Goal: Information Seeking & Learning: Compare options

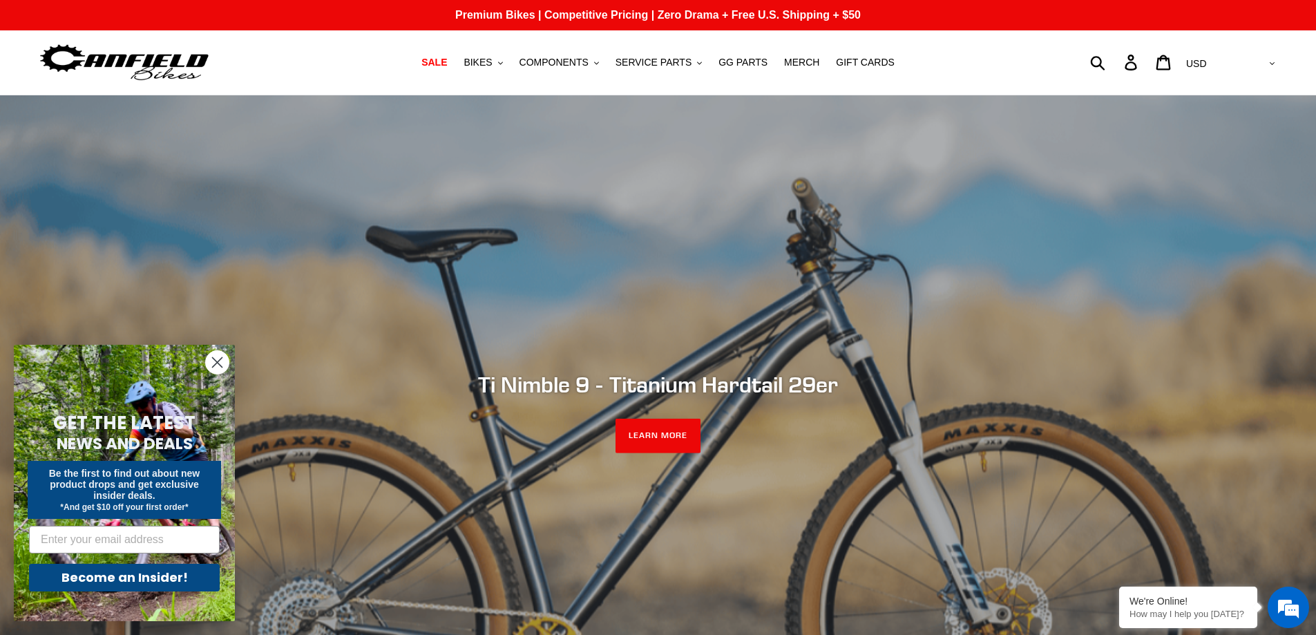
click at [218, 362] on icon "Close dialog" at bounding box center [218, 363] width 10 height 10
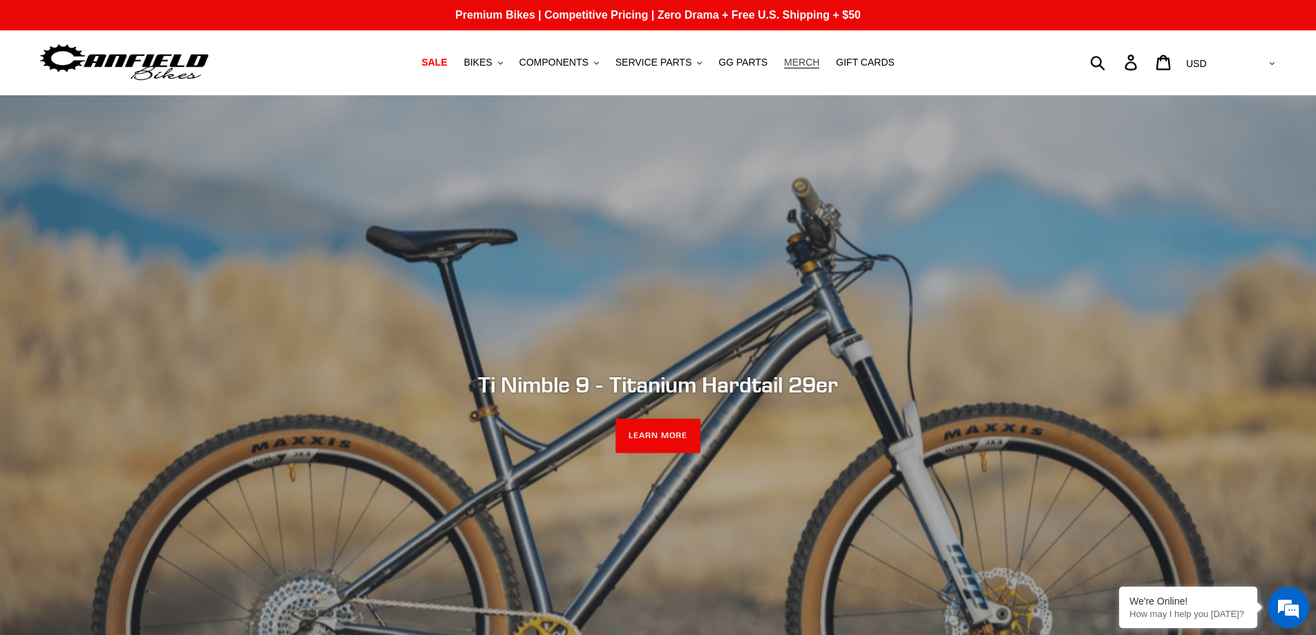
click at [791, 63] on span "MERCH" at bounding box center [801, 63] width 35 height 12
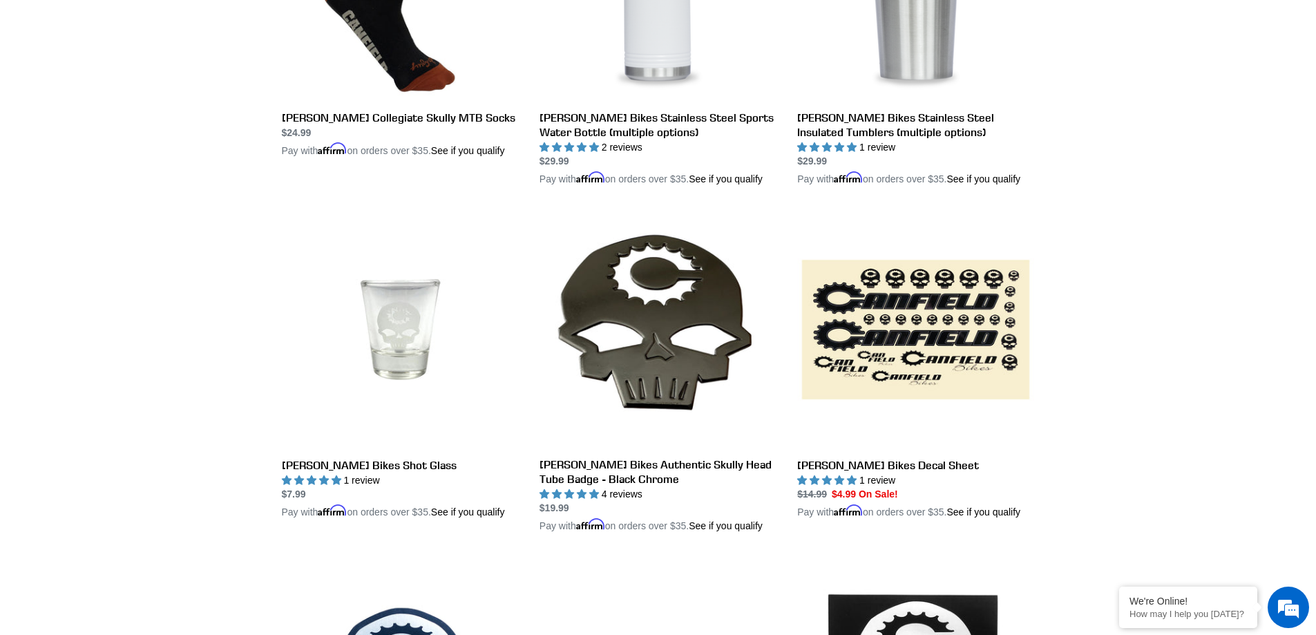
scroll to position [967, 0]
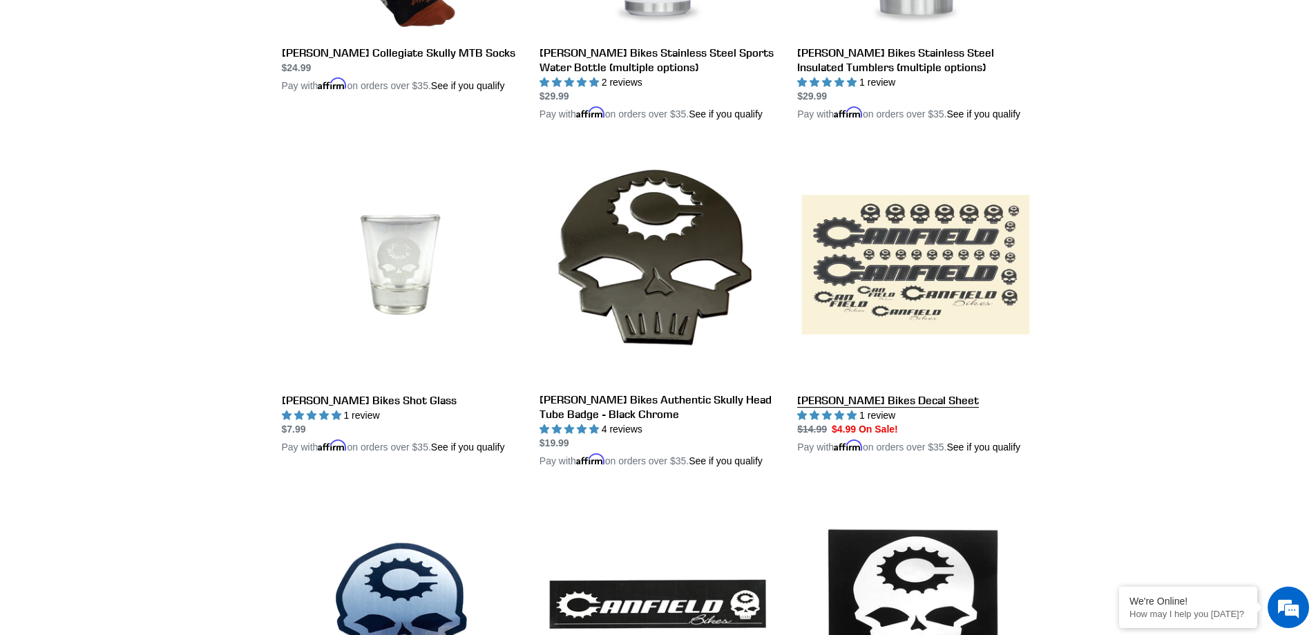
click at [916, 394] on link "[PERSON_NAME] Bikes Decal Sheet" at bounding box center [915, 300] width 237 height 309
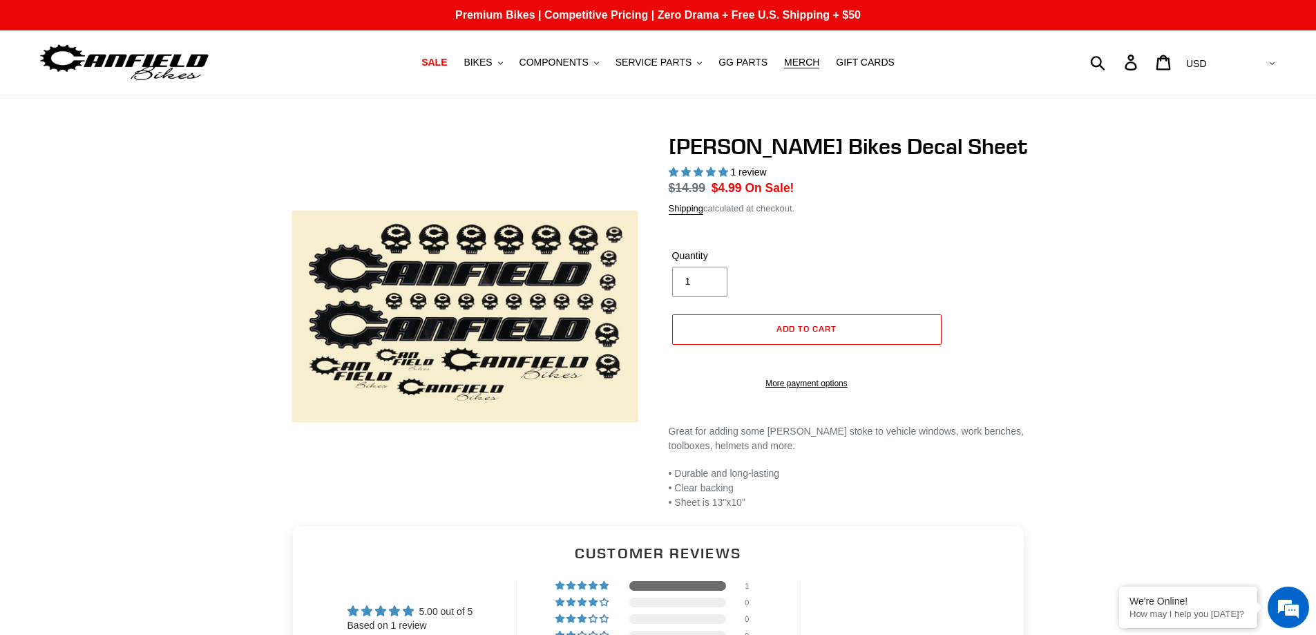
select select "highest-rating"
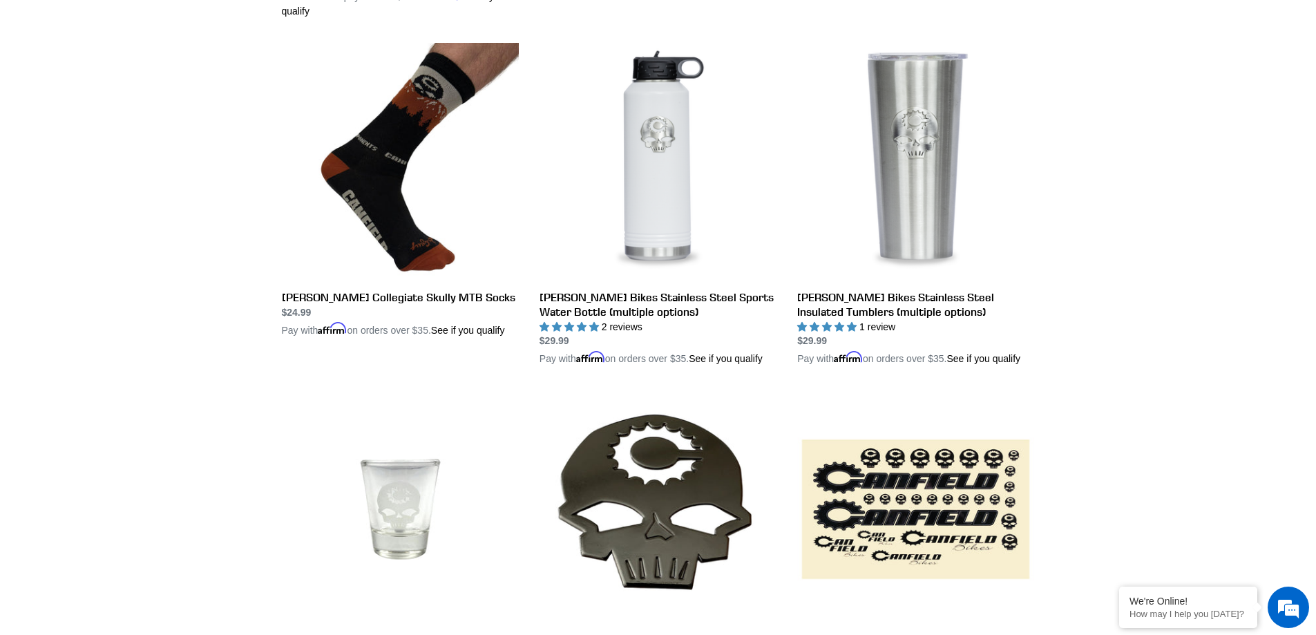
scroll to position [861, 0]
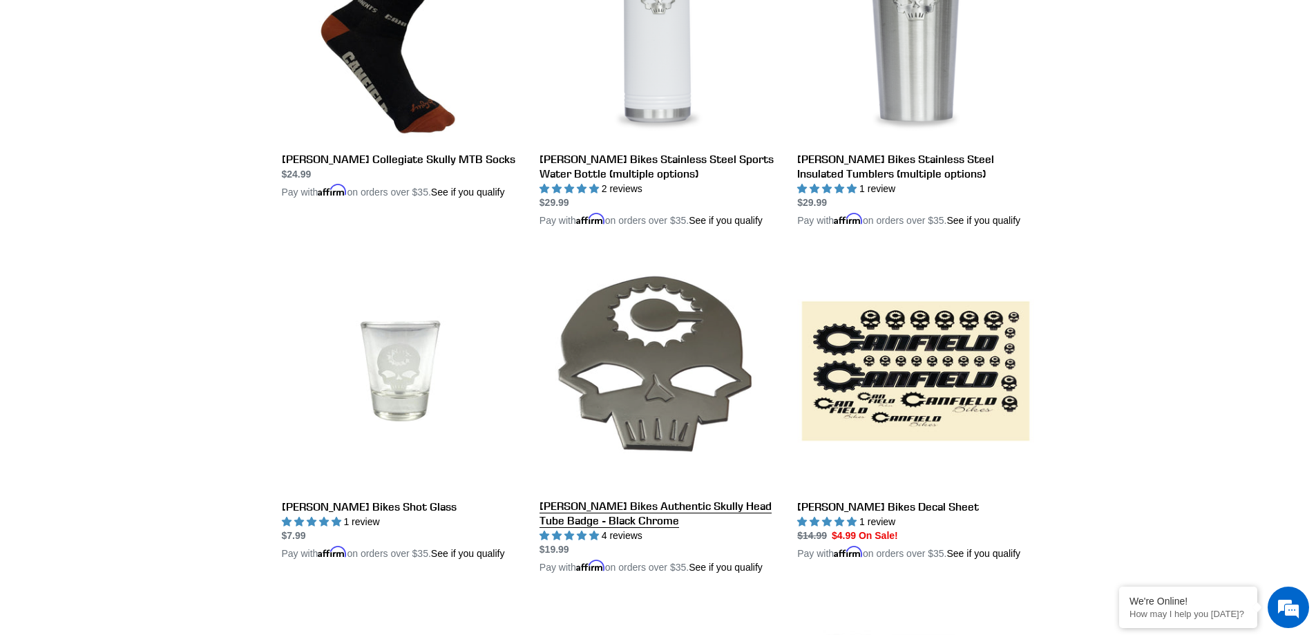
click at [696, 502] on link "[PERSON_NAME] Bikes Authentic Skully Head Tube Badge - Black Chrome" at bounding box center [658, 413] width 237 height 323
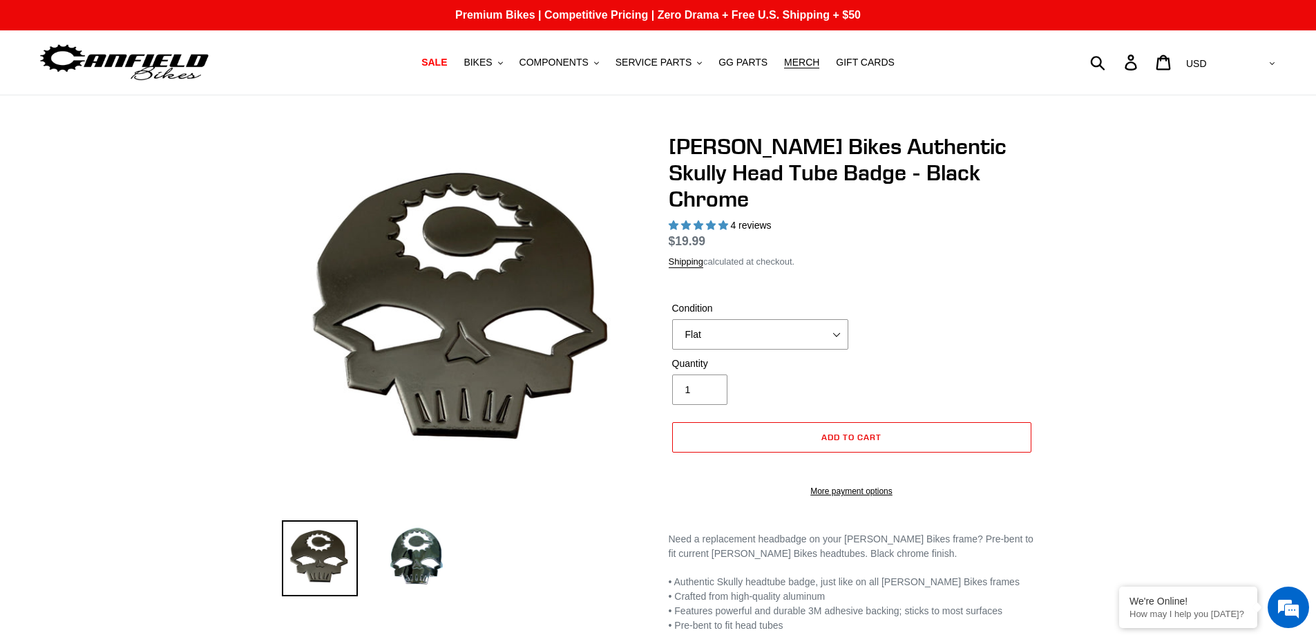
select select "highest-rating"
click at [837, 319] on select "Flat Small (fits Nimble 9) Standard (fits most Canfield frames)" at bounding box center [760, 334] width 176 height 30
click at [447, 64] on span "SALE" at bounding box center [435, 63] width 26 height 12
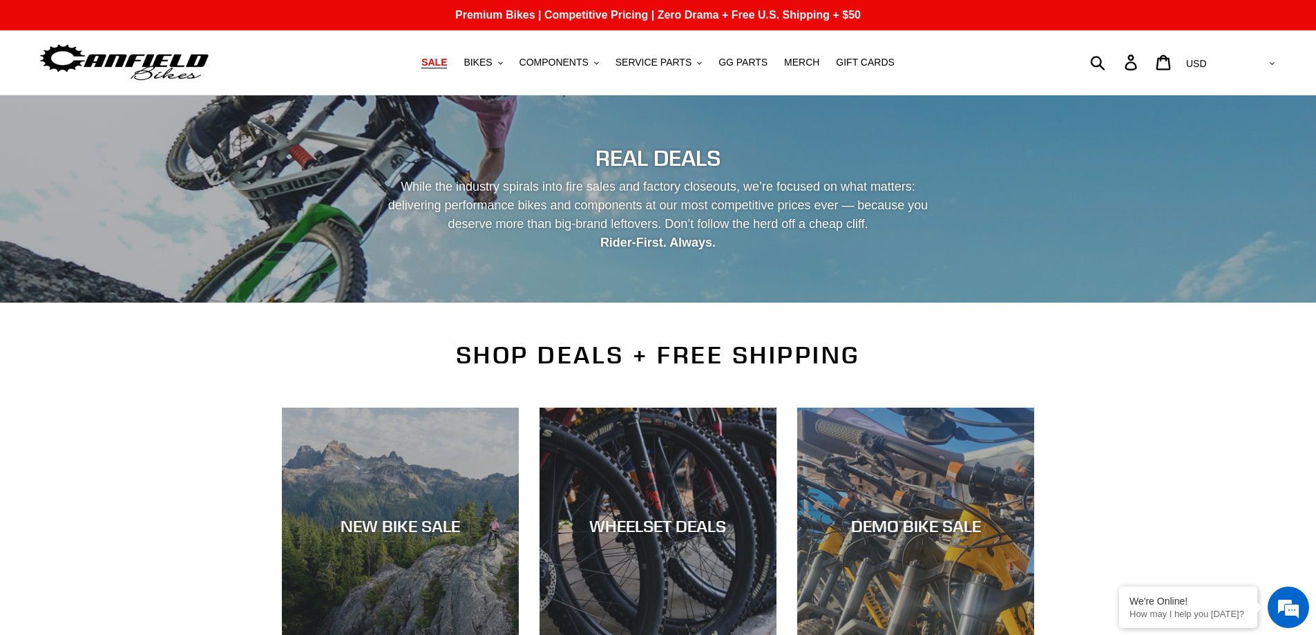
scroll to position [345, 0]
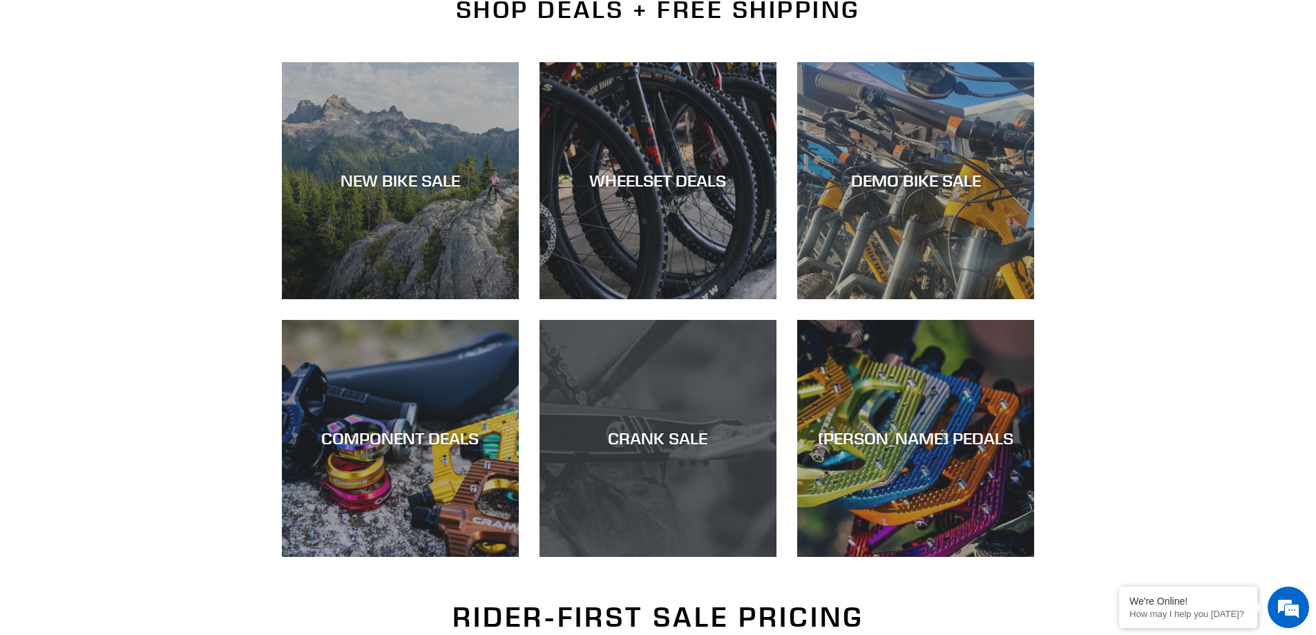
click at [652, 432] on div "CRANK SALE" at bounding box center [658, 438] width 237 height 20
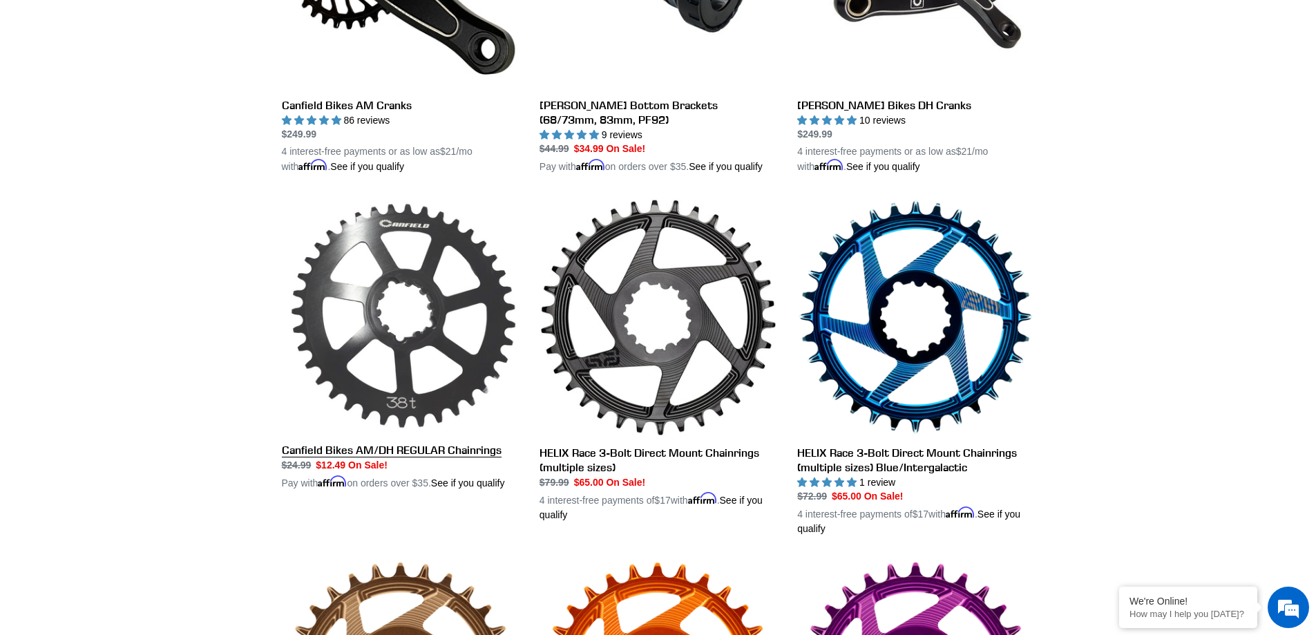
click at [400, 446] on link "Canfield Bikes AM/DH REGULAR Chainrings" at bounding box center [400, 344] width 237 height 292
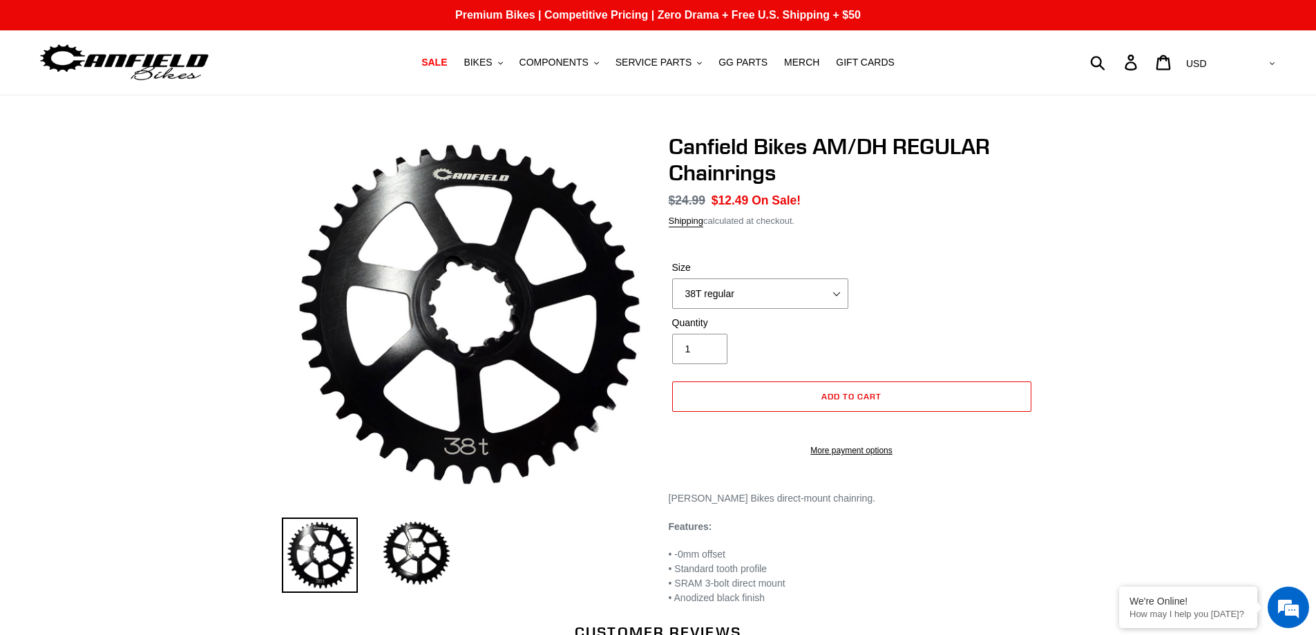
click at [837, 296] on select "38T regular" at bounding box center [760, 293] width 176 height 30
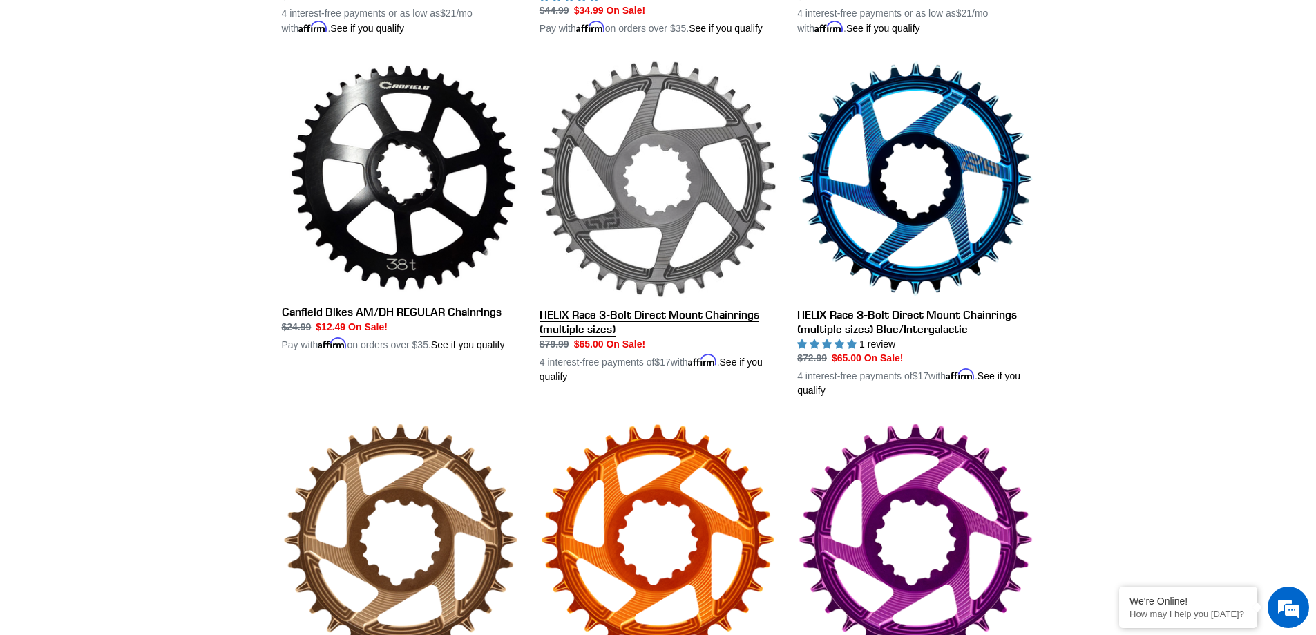
click at [718, 312] on link "HELIX Race 3-Bolt Direct Mount Chainrings (multiple sizes)" at bounding box center [658, 221] width 237 height 323
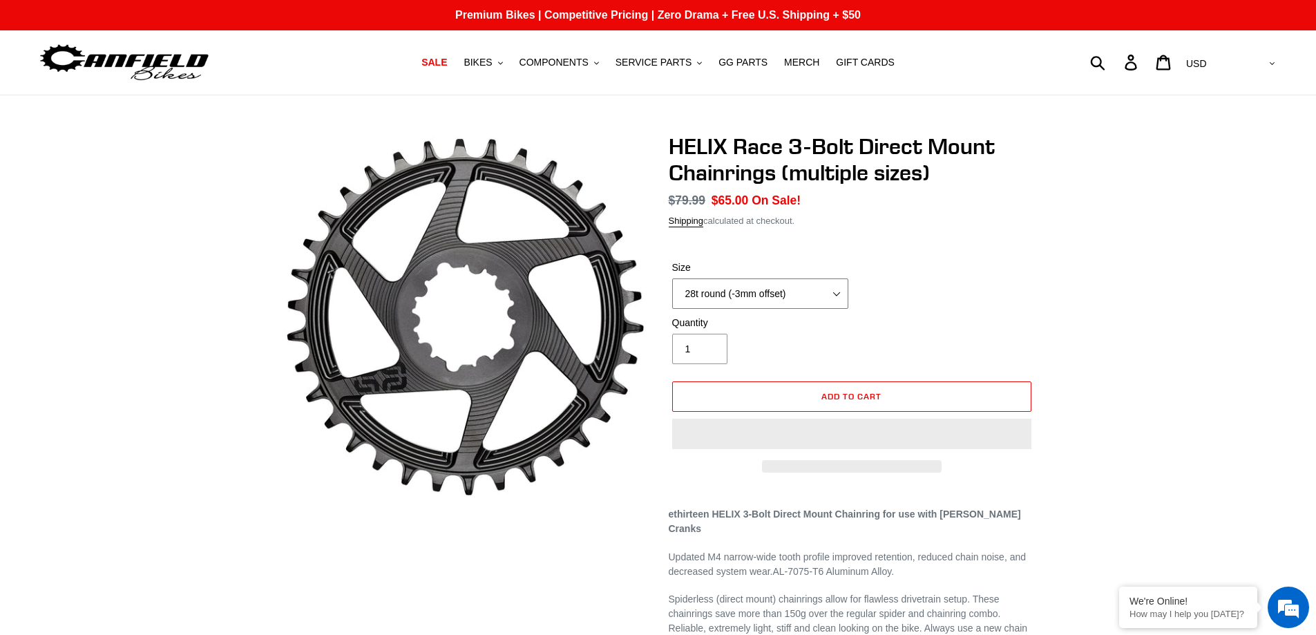
click at [836, 291] on select "28t round (-3mm offset) 30t round (-3mm offset) 32t round (-3mm offset) 34t rou…" at bounding box center [760, 293] width 176 height 30
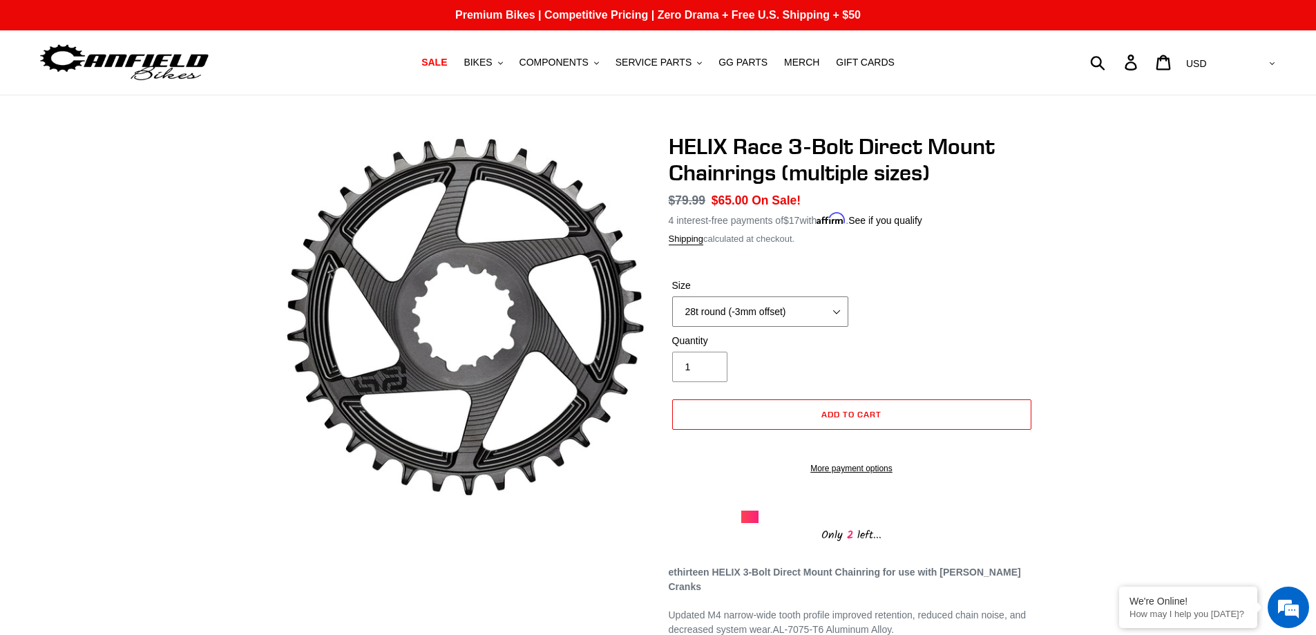
select select "32t round (-3mm offset)"
click at [672, 296] on select "28t round (-3mm offset) 30t round (-3mm offset) 32t round (-3mm offset) 34t rou…" at bounding box center [760, 311] width 176 height 30
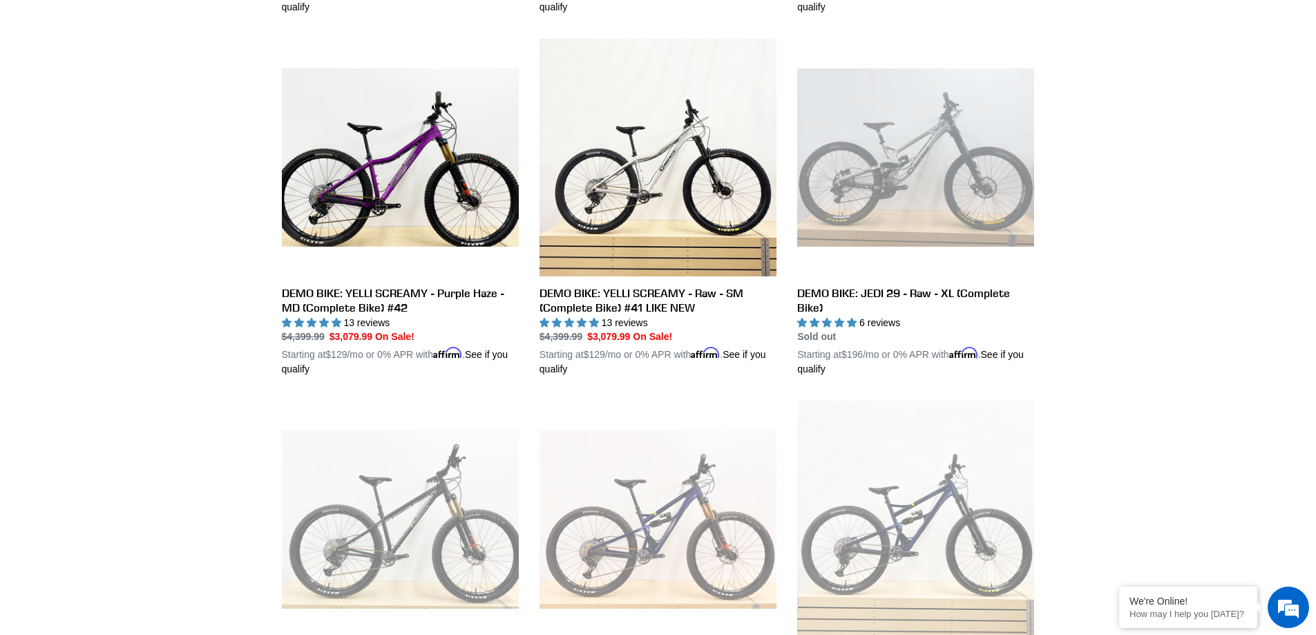
scroll to position [1036, 0]
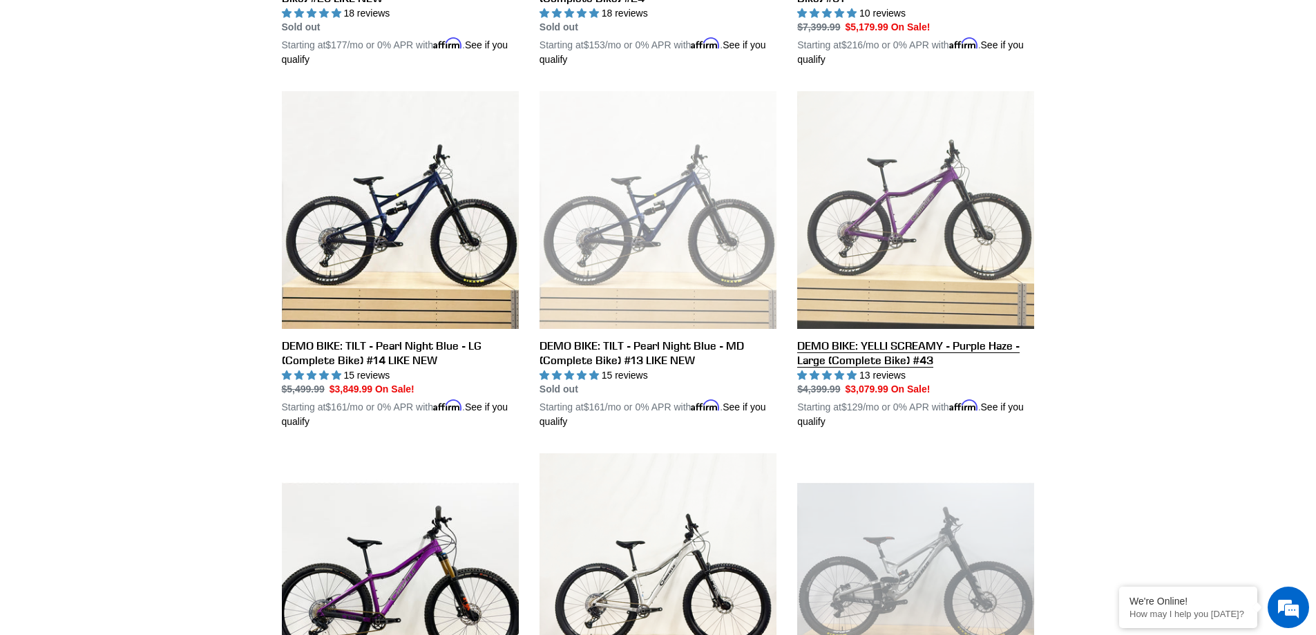
click at [951, 345] on link "DEMO BIKE: YELLI SCREAMY - Purple Haze - Large (Complete Bike) #43" at bounding box center [915, 260] width 237 height 338
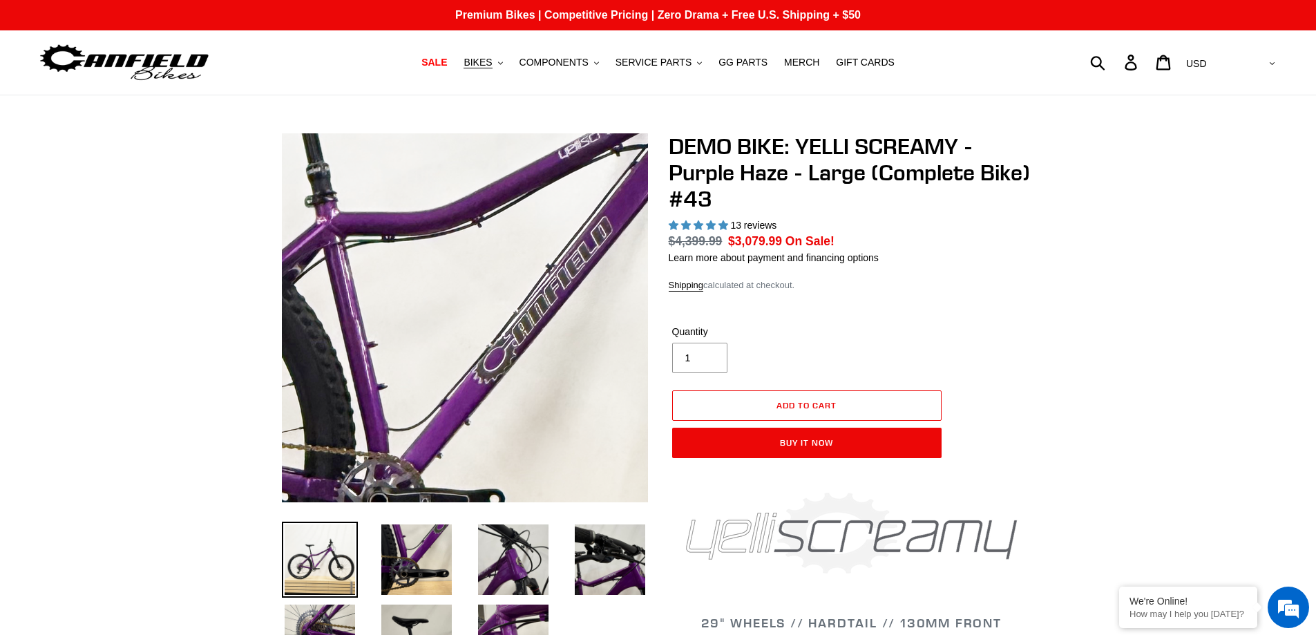
select select "highest-rating"
click at [452, 317] on img at bounding box center [501, 318] width 1415 height 1415
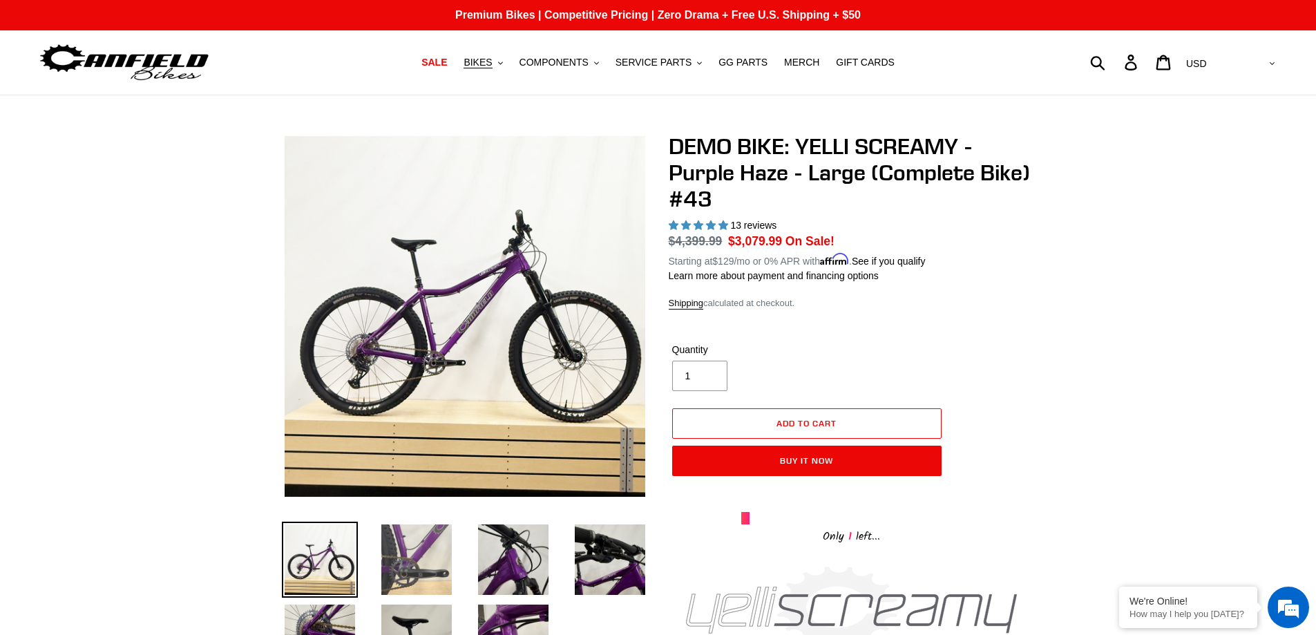
click at [425, 542] on img at bounding box center [417, 560] width 76 height 76
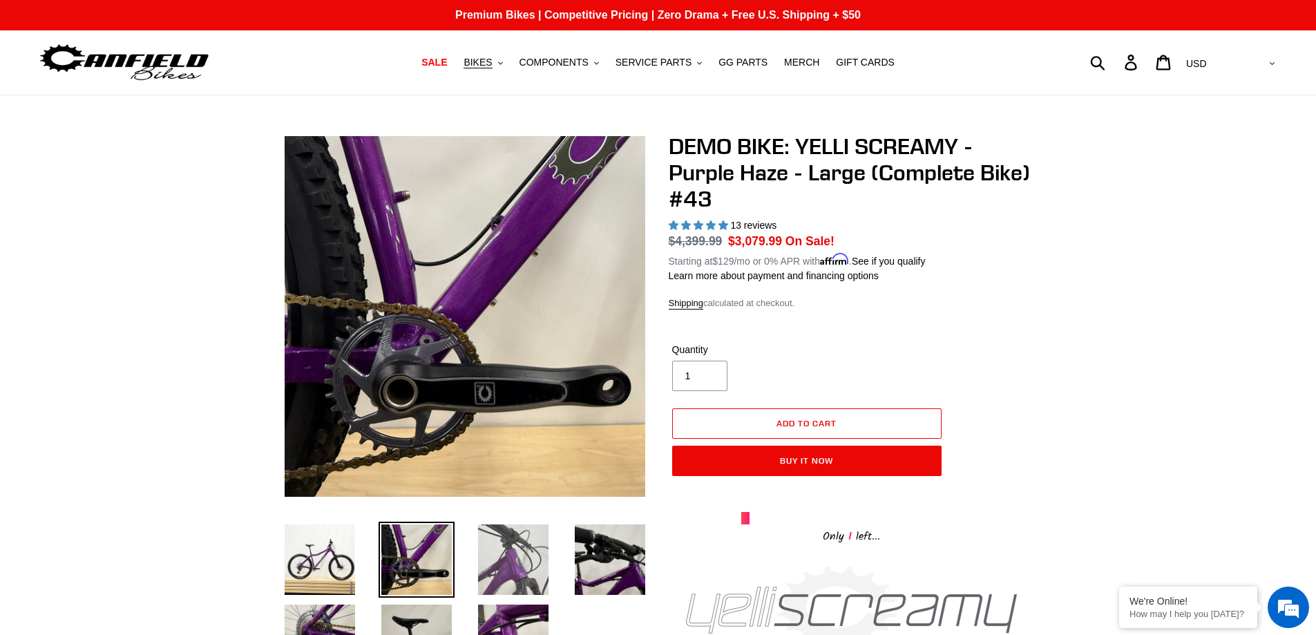
click at [505, 560] on img at bounding box center [513, 560] width 76 height 76
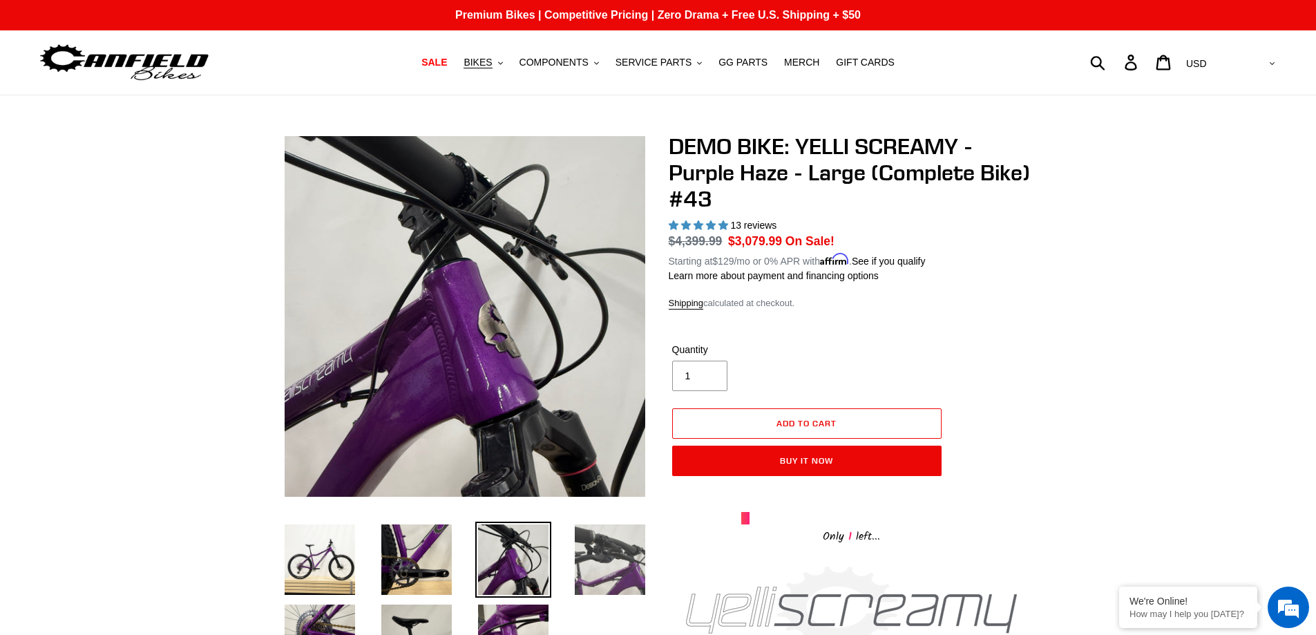
click at [594, 564] on img at bounding box center [610, 560] width 76 height 76
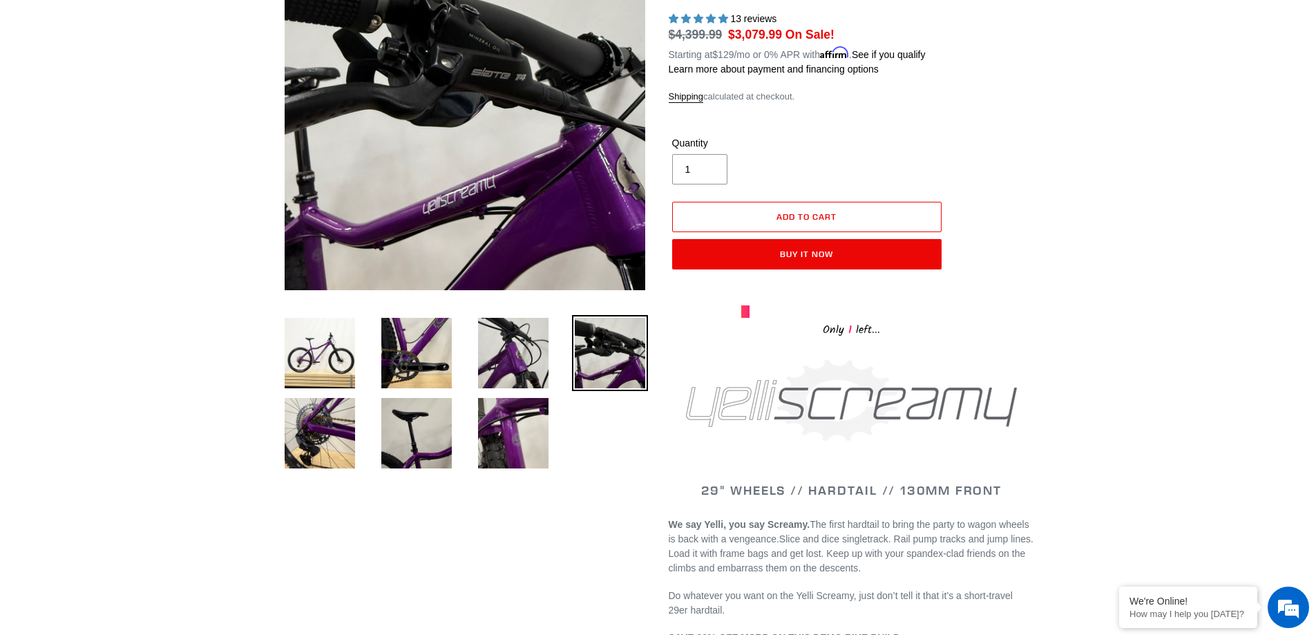
scroll to position [207, 0]
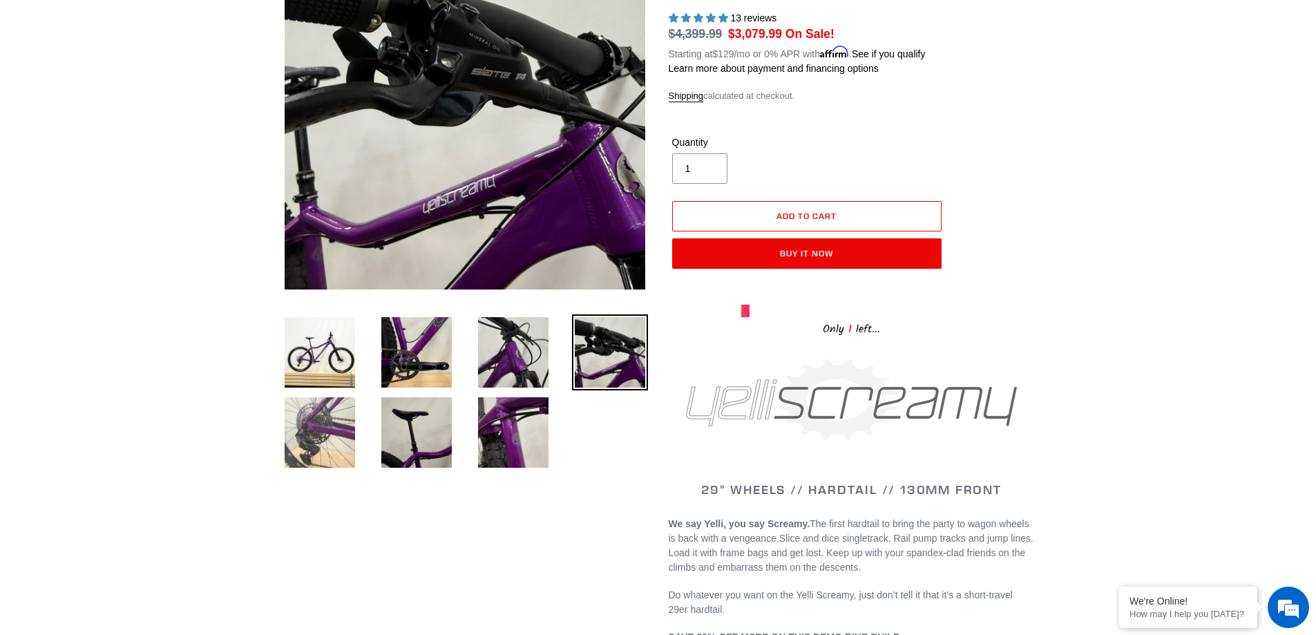
click at [320, 433] on img at bounding box center [320, 433] width 76 height 76
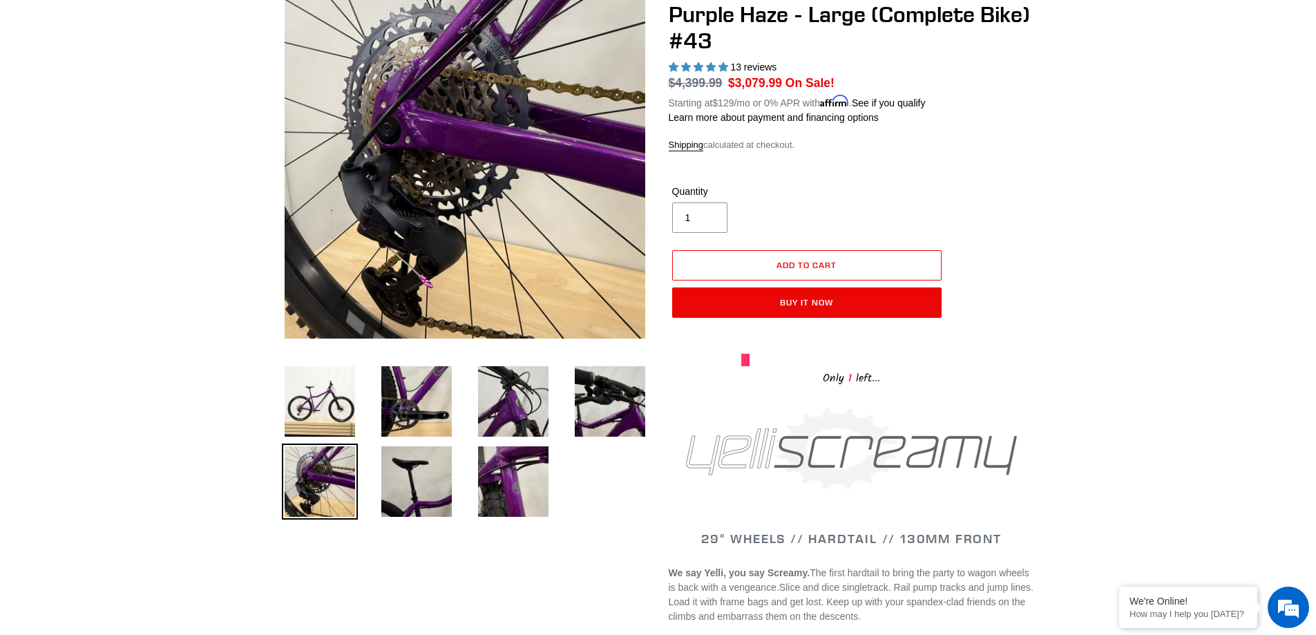
scroll to position [69, 0]
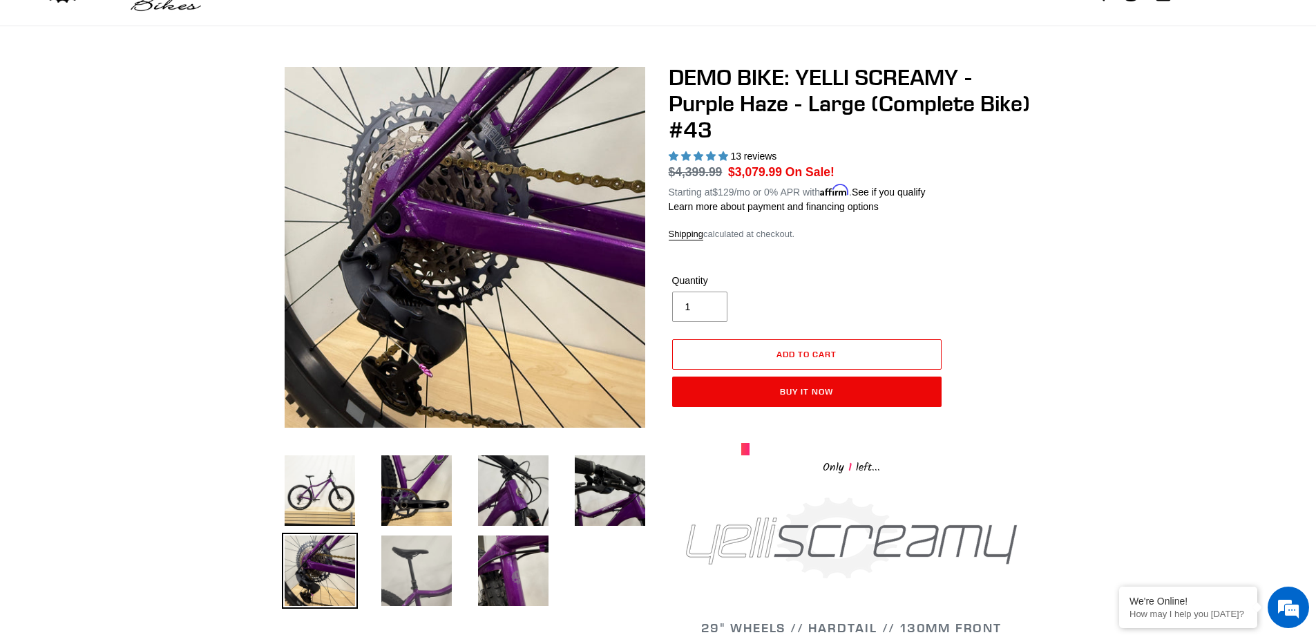
click at [444, 590] on img at bounding box center [417, 571] width 76 height 76
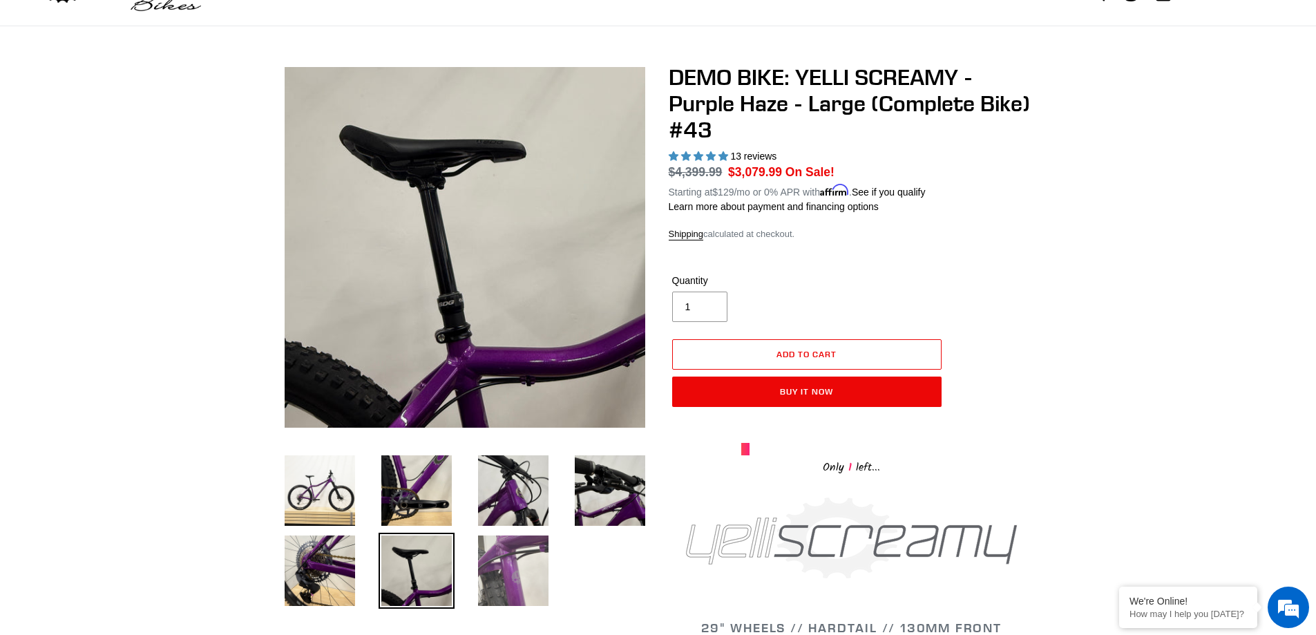
click at [509, 572] on img at bounding box center [513, 571] width 76 height 76
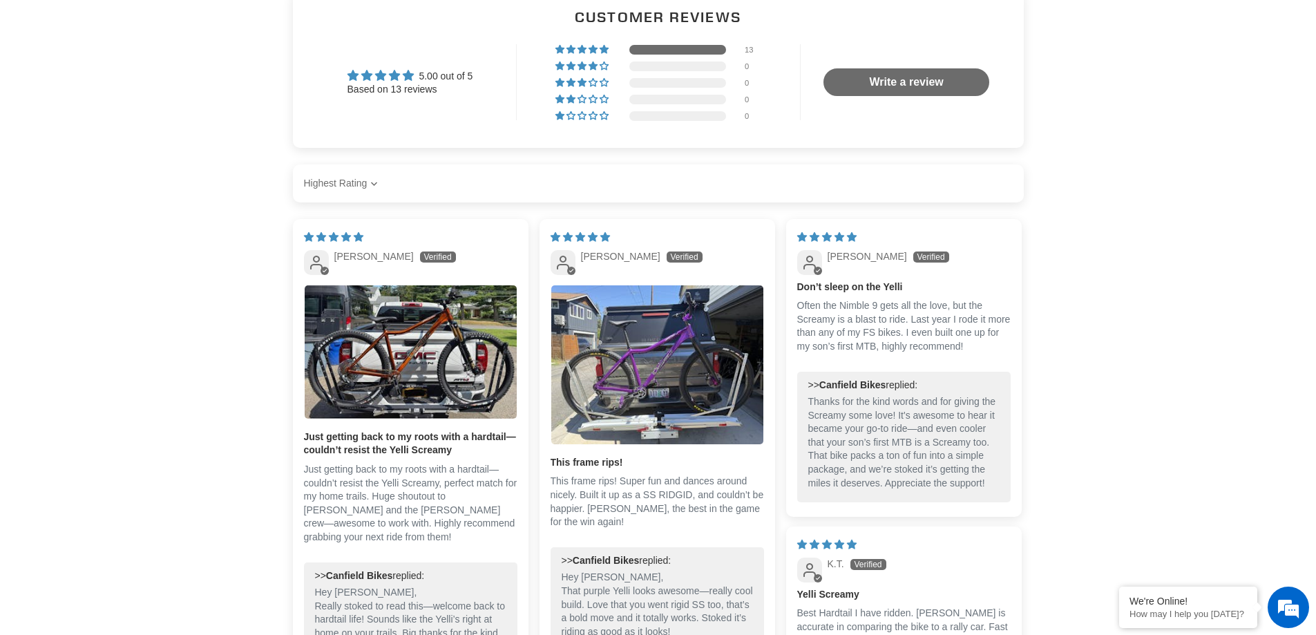
scroll to position [2695, 0]
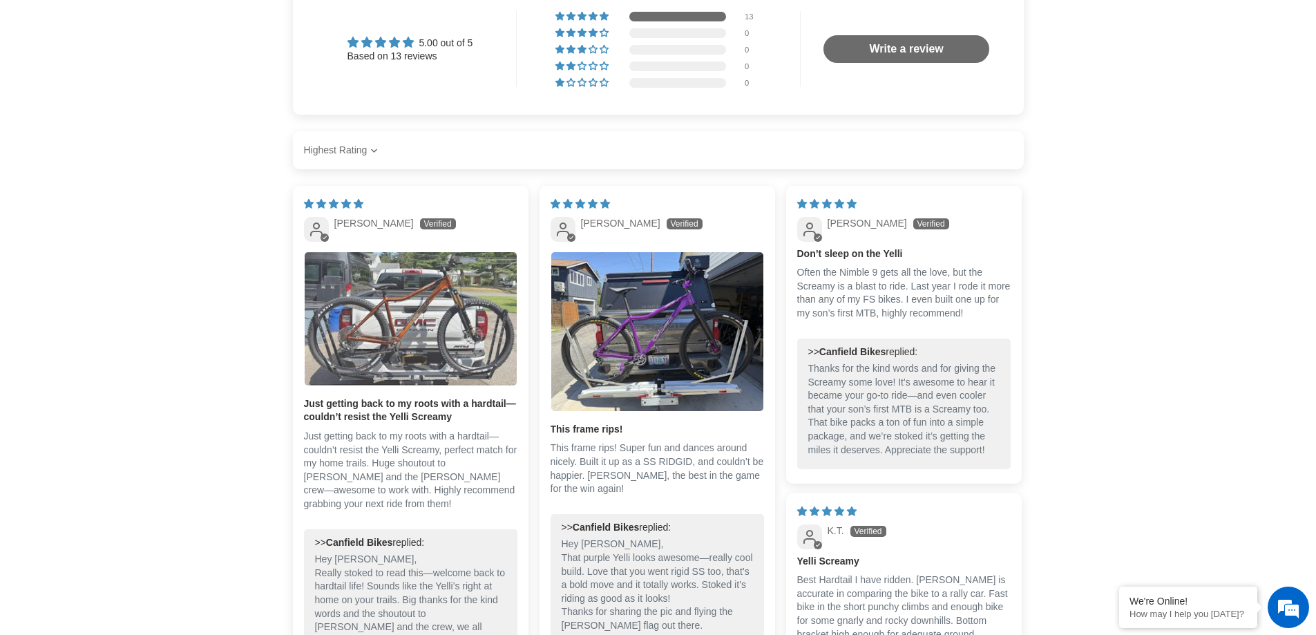
click at [406, 346] on img "Link to user picture 1" at bounding box center [411, 319] width 212 height 134
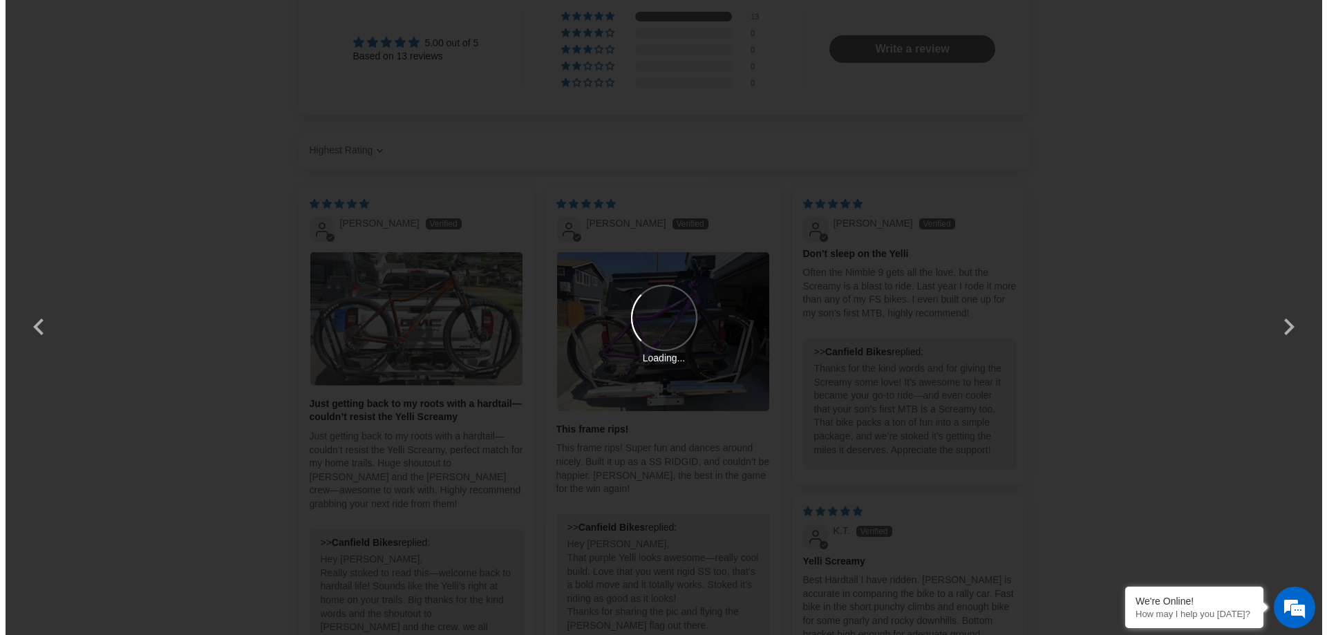
scroll to position [0, 0]
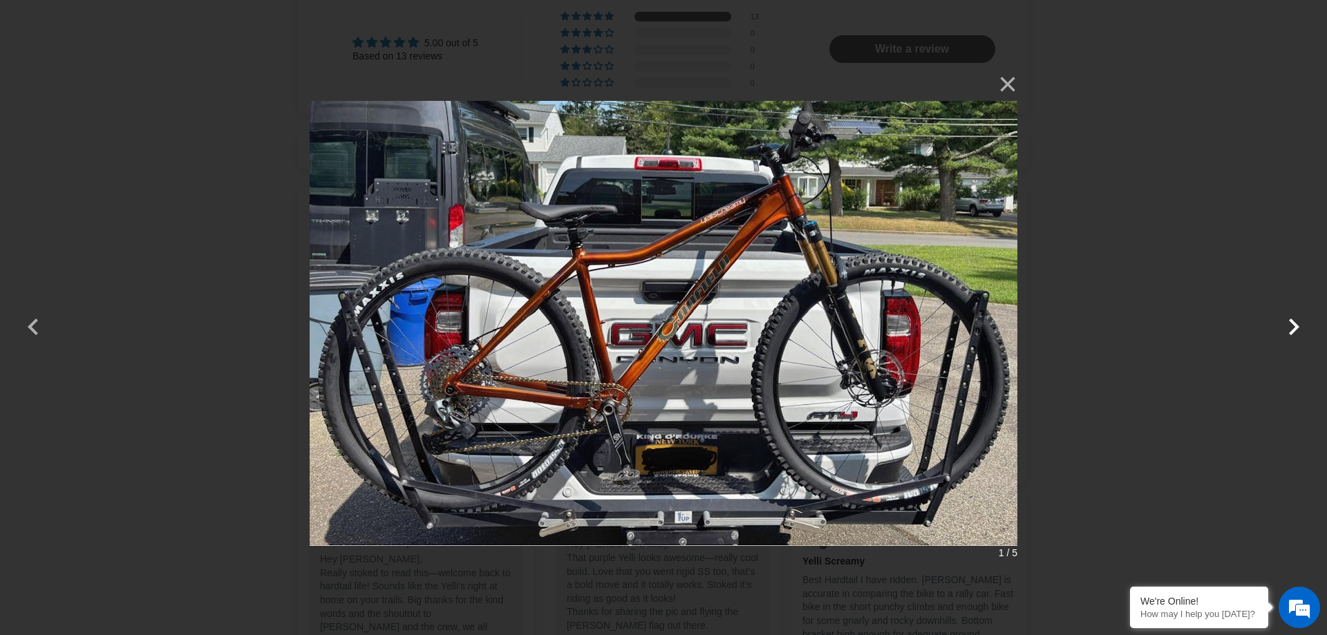
click at [1291, 330] on button "button" at bounding box center [1293, 317] width 33 height 33
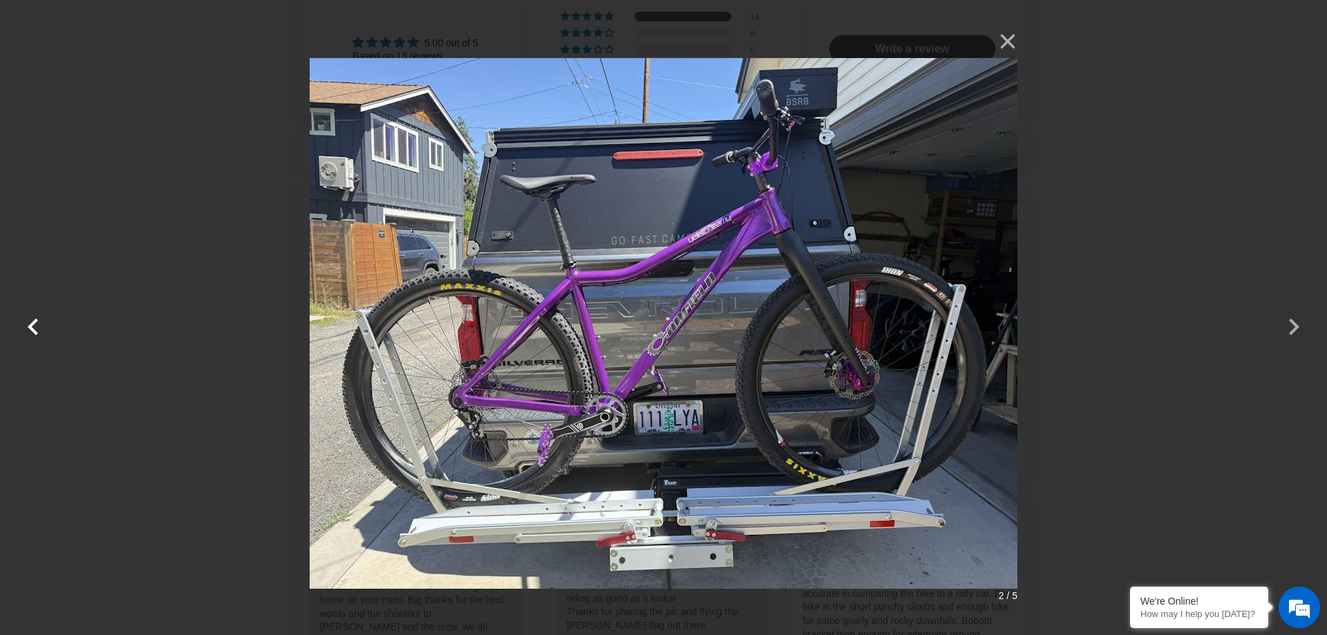
click at [26, 321] on button "button" at bounding box center [33, 317] width 33 height 33
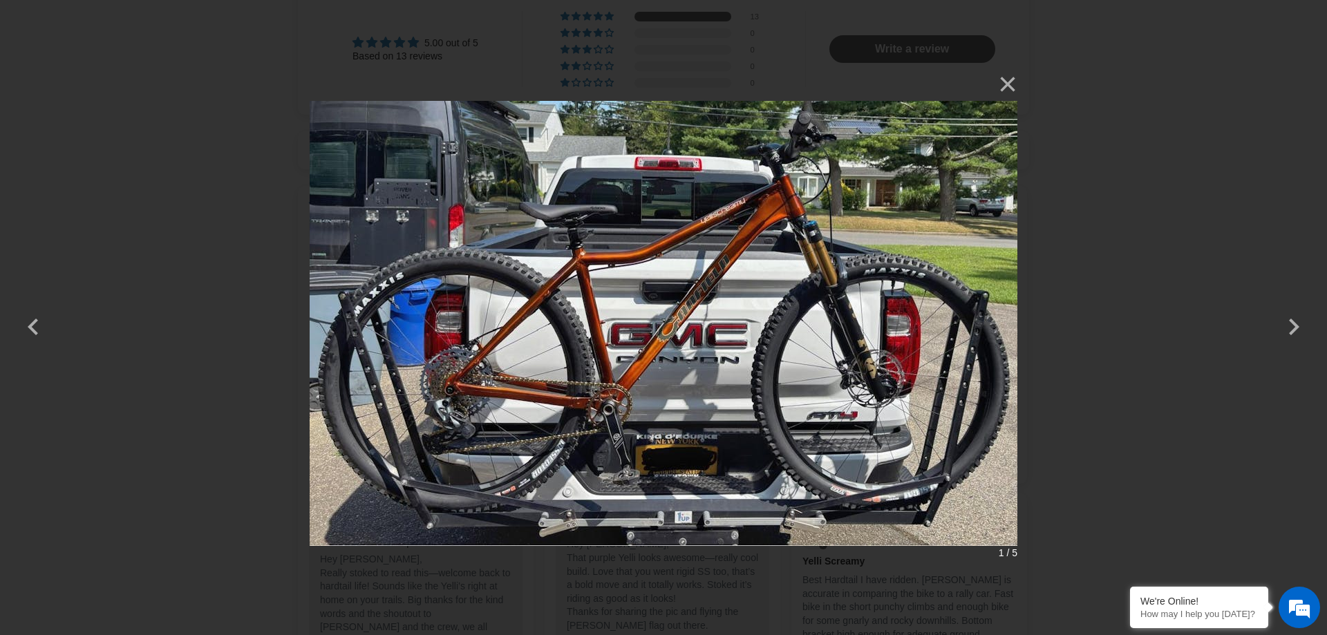
click at [779, 160] on img at bounding box center [664, 318] width 708 height 500
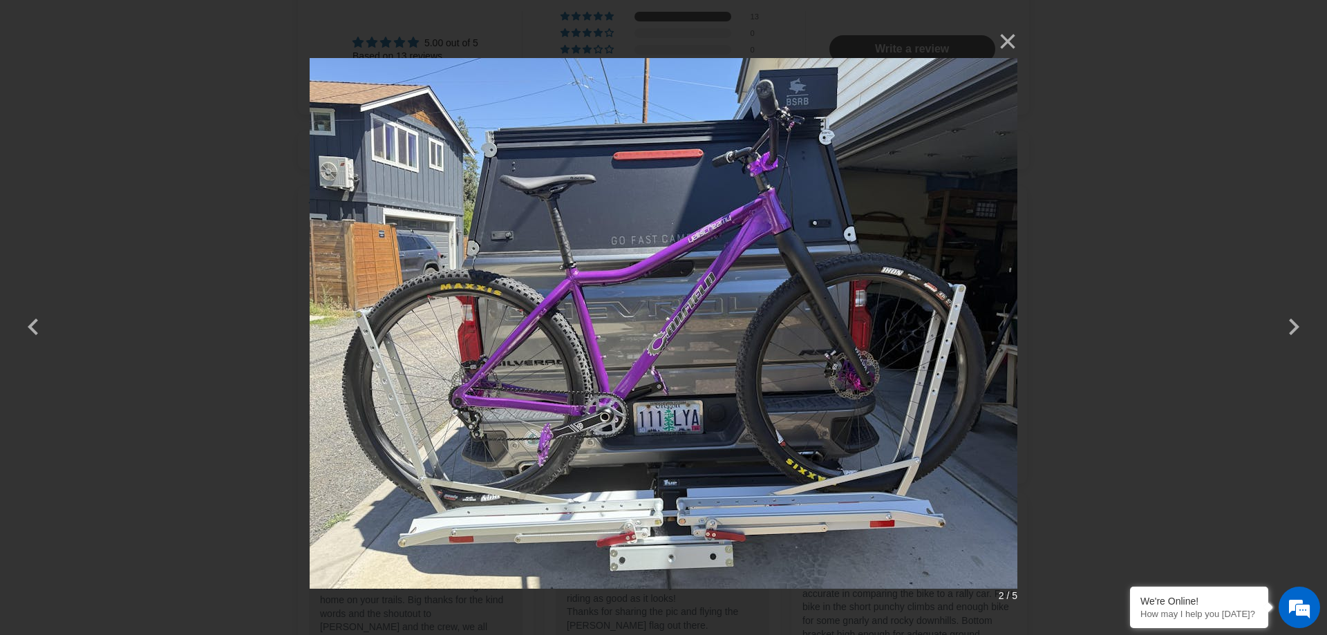
click at [779, 160] on img at bounding box center [664, 318] width 708 height 586
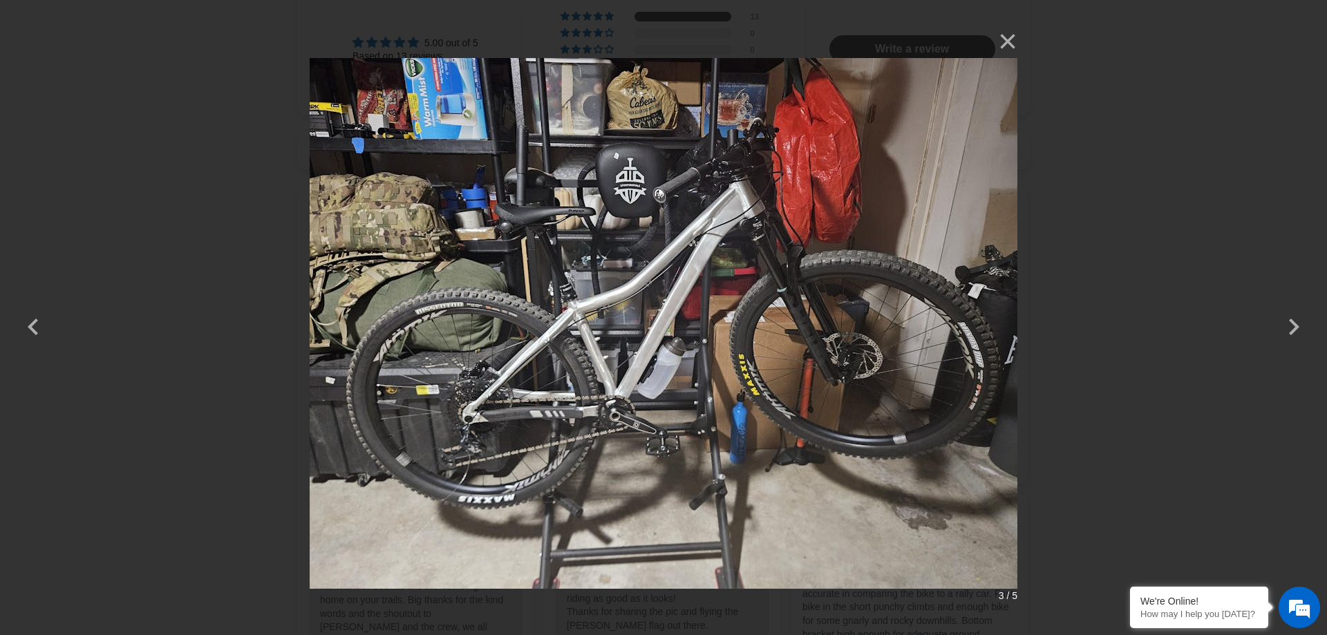
click at [837, 180] on img at bounding box center [664, 318] width 708 height 586
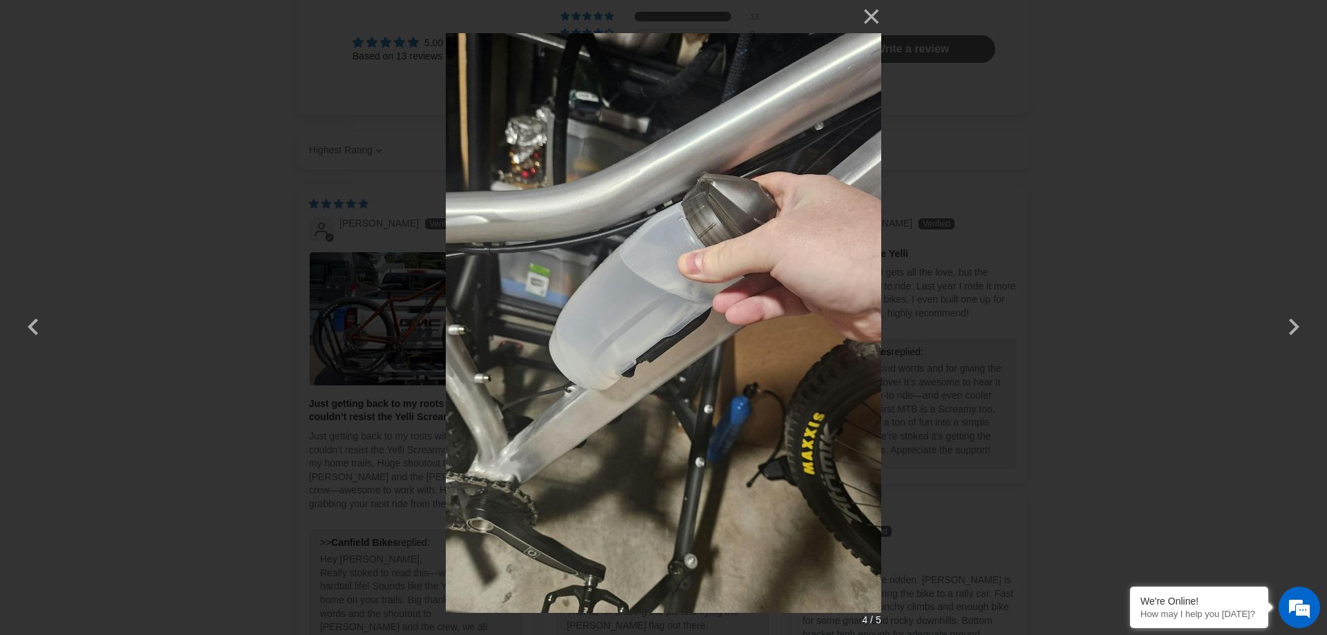
click at [837, 180] on img at bounding box center [663, 317] width 435 height 635
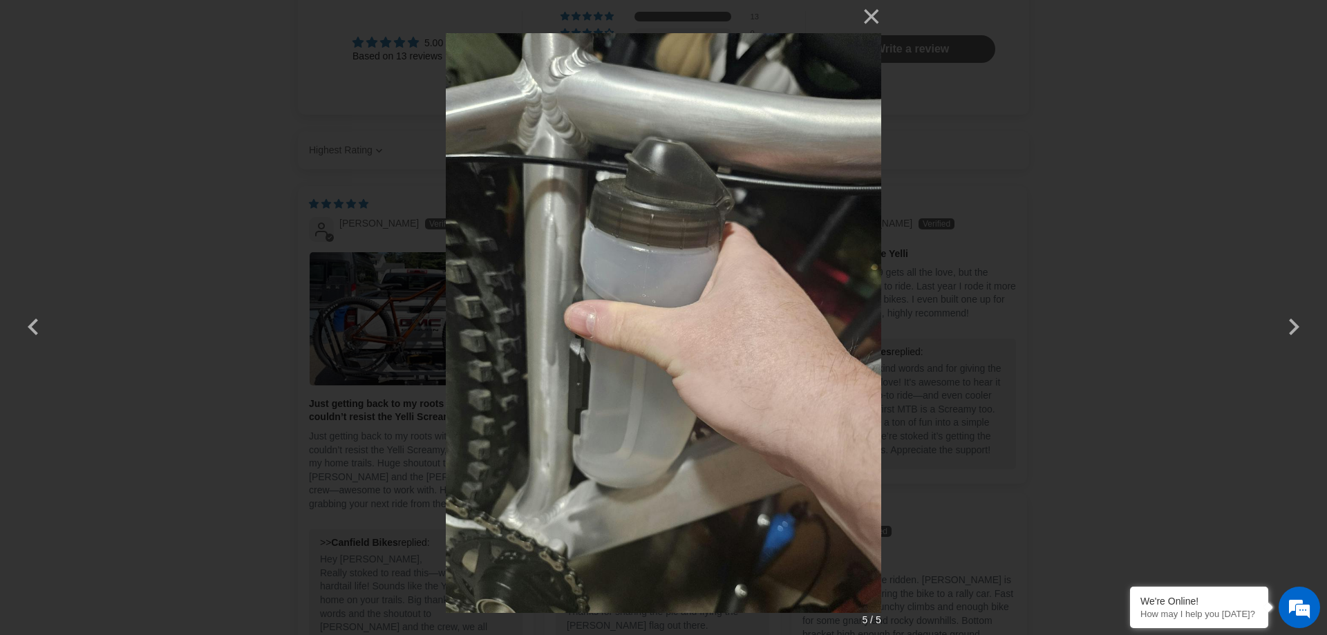
click at [837, 180] on img at bounding box center [663, 317] width 435 height 635
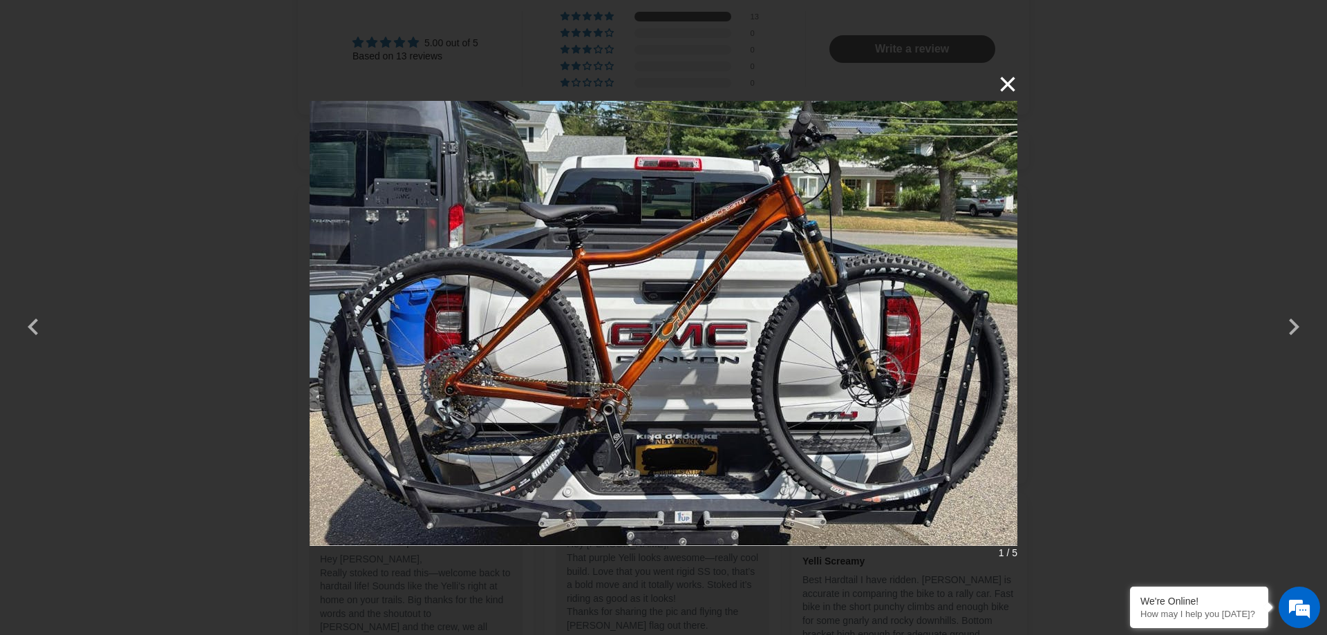
click at [1009, 84] on button "×" at bounding box center [1000, 84] width 33 height 33
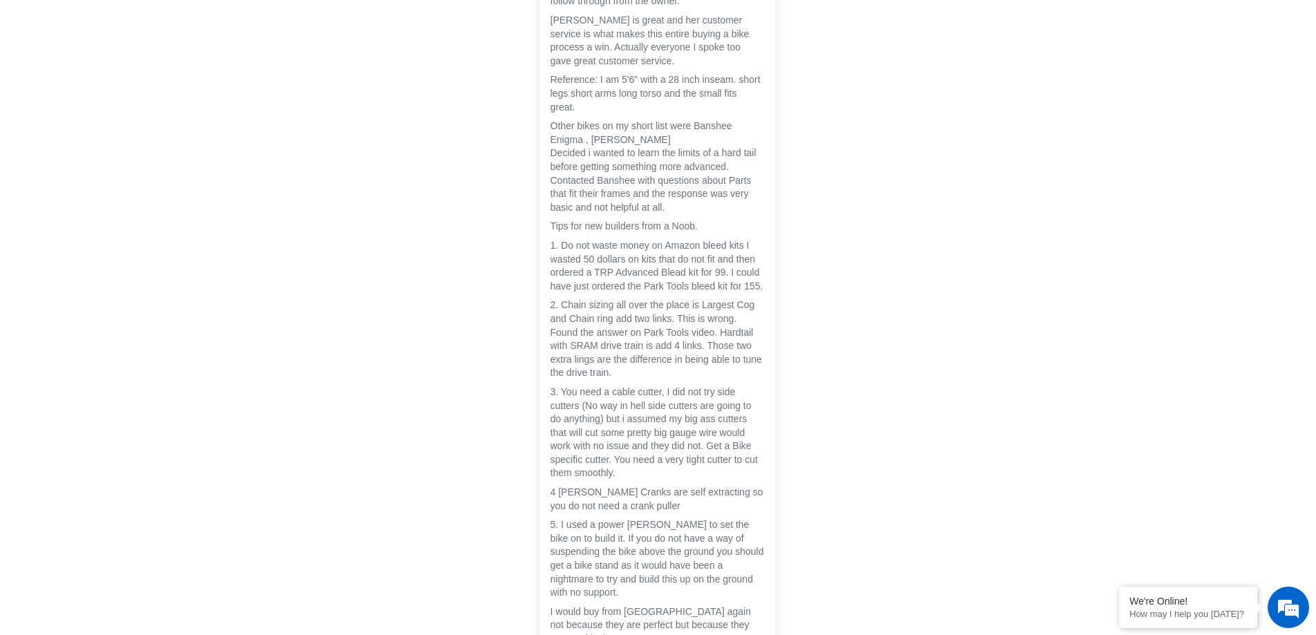
scroll to position [4630, 0]
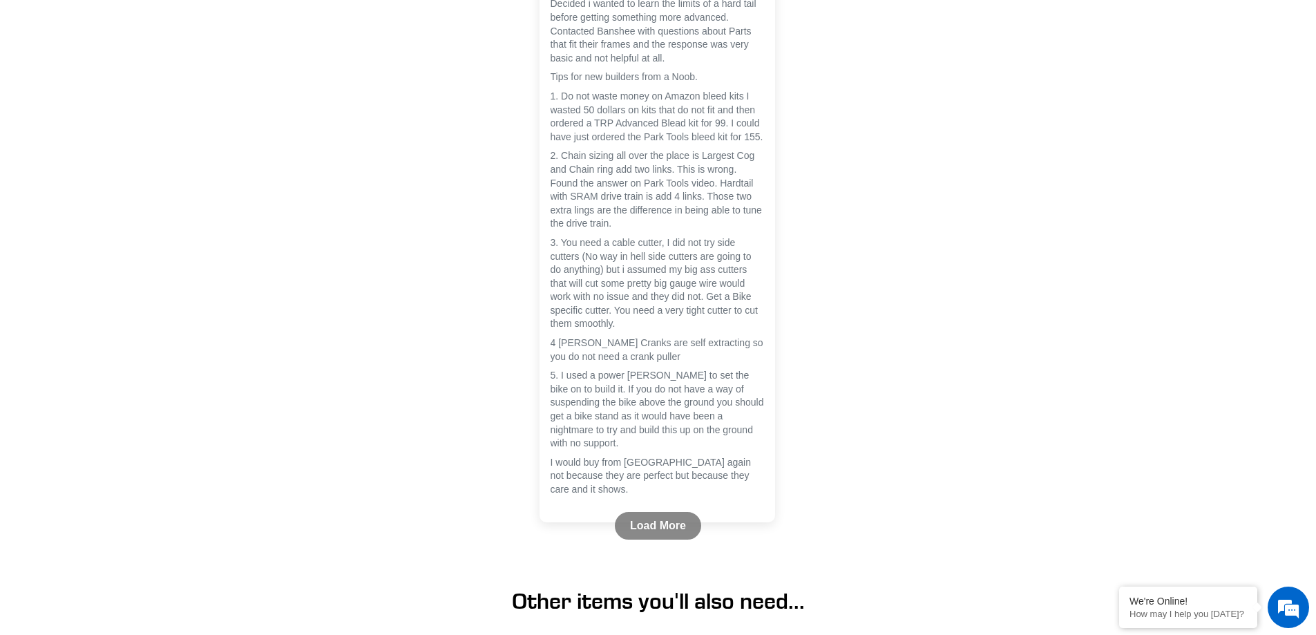
click at [650, 524] on link "Load More" at bounding box center [658, 526] width 86 height 28
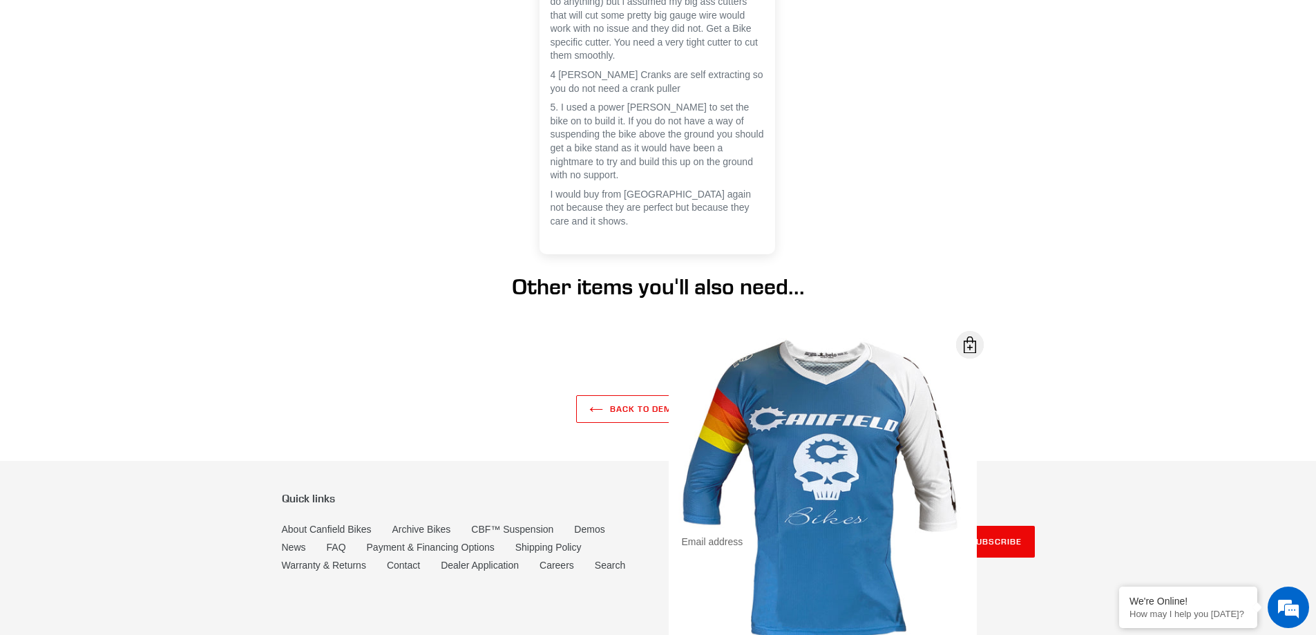
scroll to position [4906, 0]
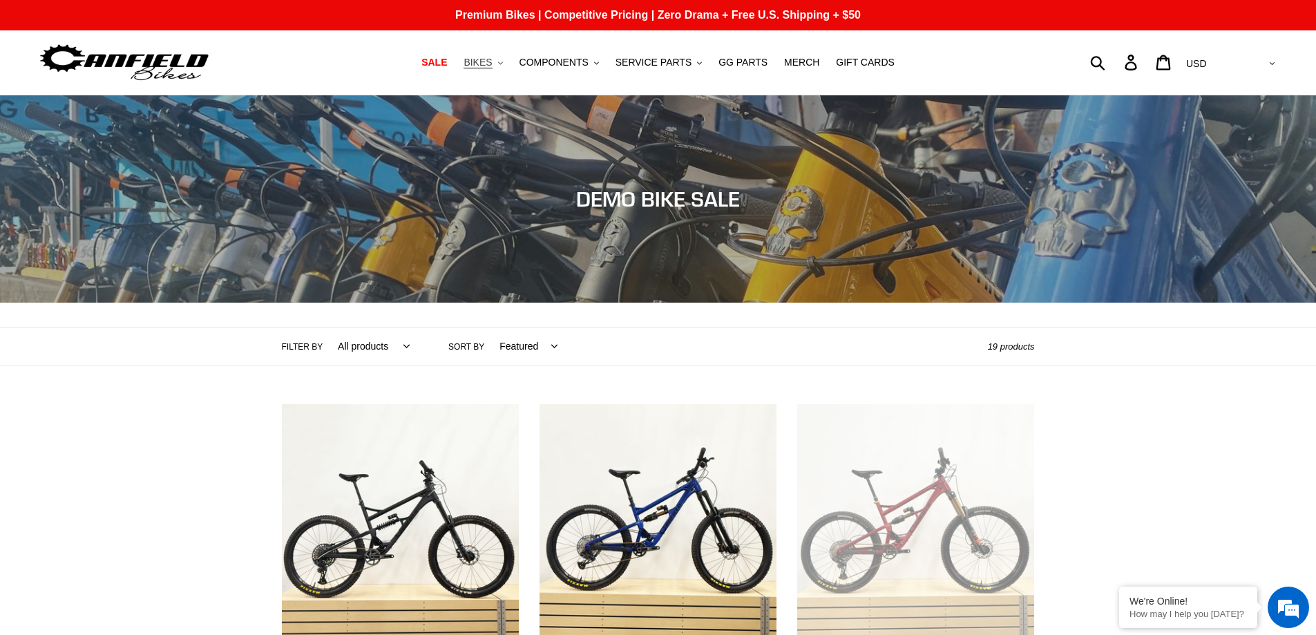
click at [488, 64] on span "BIKES" at bounding box center [478, 63] width 28 height 12
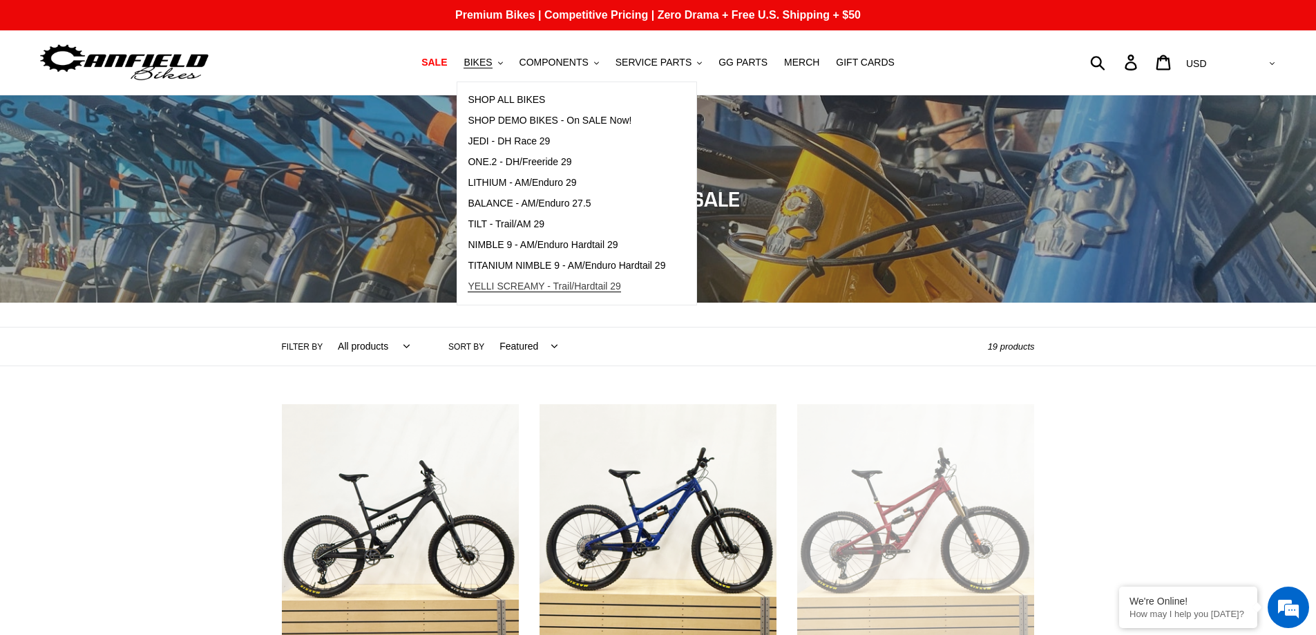
click at [532, 284] on span "YELLI SCREAMY - Trail/Hardtail 29" at bounding box center [544, 287] width 153 height 12
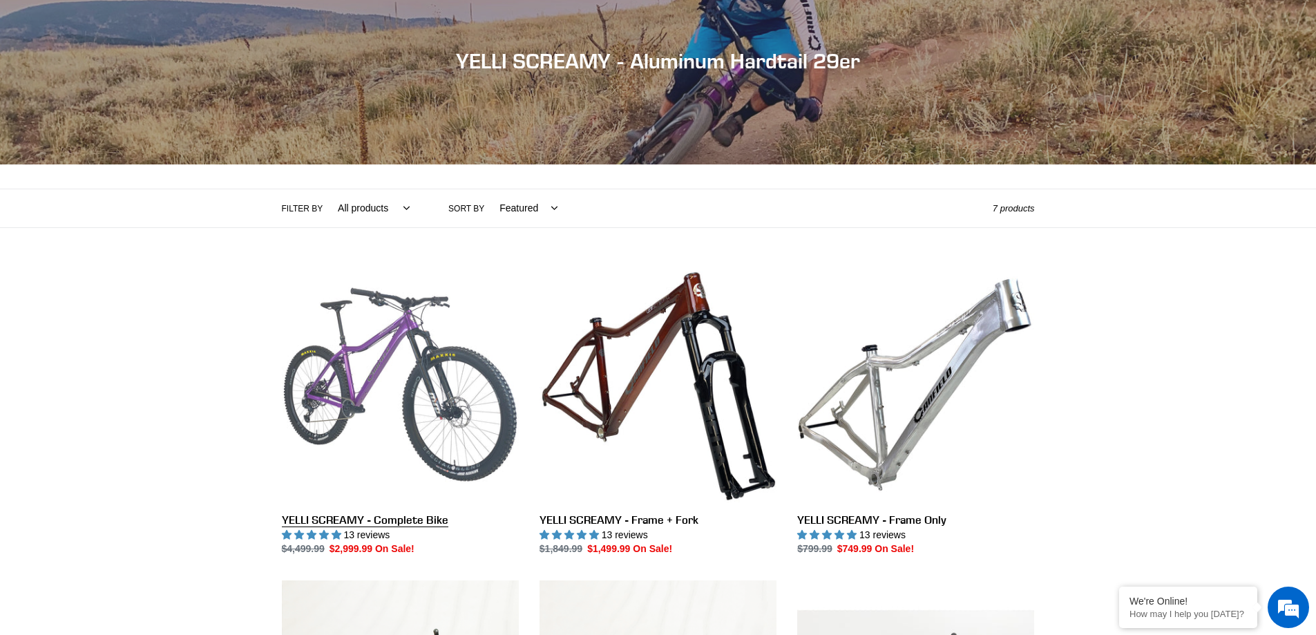
click at [430, 522] on link "YELLI SCREAMY - Complete Bike" at bounding box center [400, 411] width 237 height 291
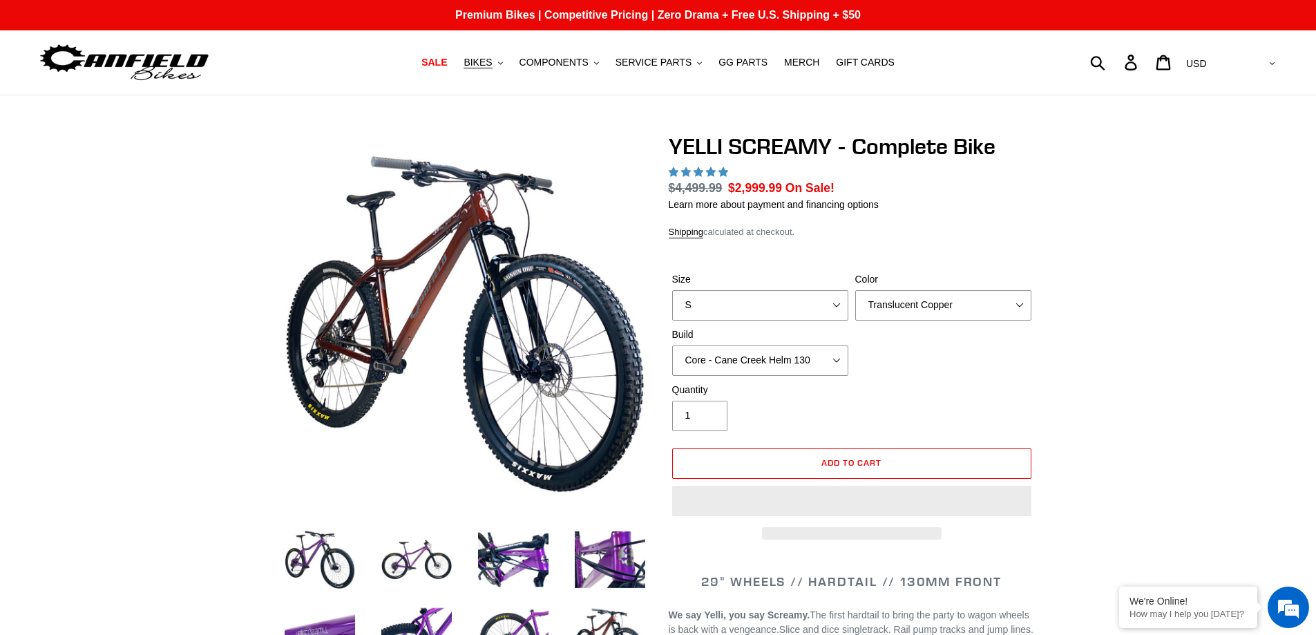
select select "L"
click at [672, 290] on select "S M L XL" at bounding box center [760, 305] width 176 height 30
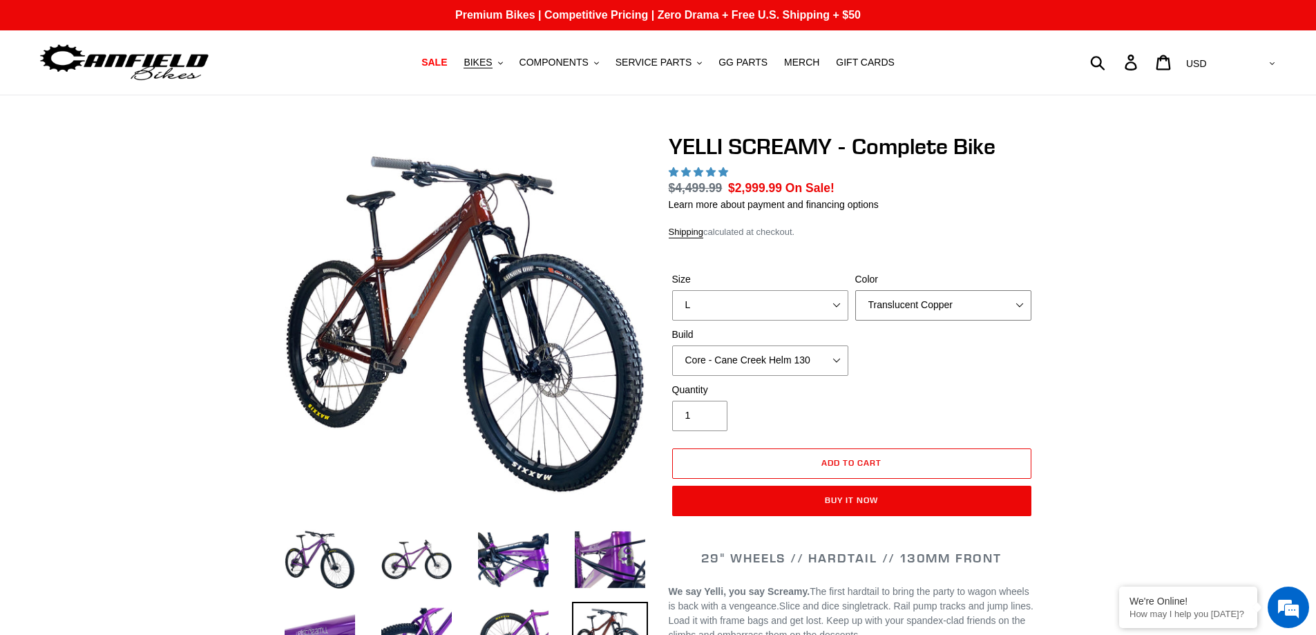
click at [1019, 302] on select "Translucent Copper Purple Haze Raw" at bounding box center [943, 305] width 176 height 30
select select "highest-rating"
click at [855, 290] on select "Translucent Copper Purple Haze Raw" at bounding box center [943, 305] width 176 height 30
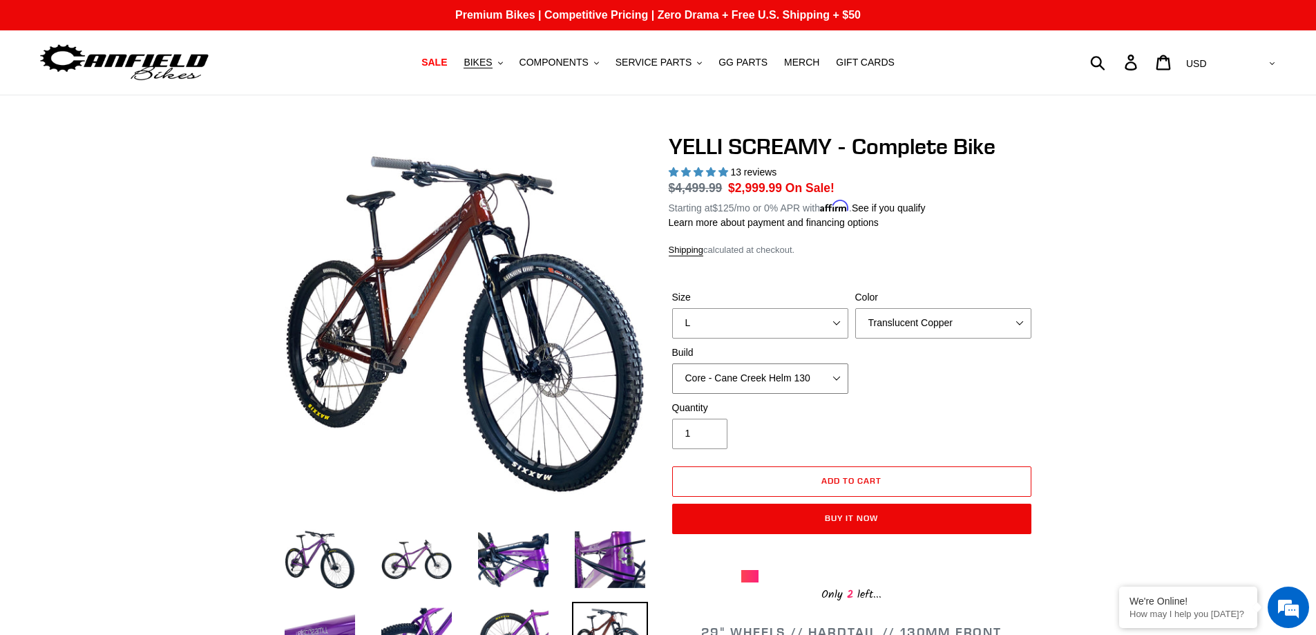
click at [835, 377] on select "Core - Cane Creek Helm 130 Pro - [GEOGRAPHIC_DATA] Helm 130 Core - Fox 34 SL Fa…" at bounding box center [760, 378] width 176 height 30
click at [672, 363] on select "Core - Cane Creek Helm 130 Pro - [GEOGRAPHIC_DATA] Helm 130 Core - Fox 34 SL Fa…" at bounding box center [760, 378] width 176 height 30
click at [835, 375] on select "Core - Cane Creek Helm 130 Pro - [GEOGRAPHIC_DATA] Helm 130 Core - Fox 34 SL Fa…" at bounding box center [760, 378] width 176 height 30
click at [672, 363] on select "Core - Cane Creek Helm 130 Pro - [GEOGRAPHIC_DATA] Helm 130 Core - Fox 34 SL Fa…" at bounding box center [760, 378] width 176 height 30
click at [836, 378] on select "Core - Cane Creek Helm 130 Pro - [GEOGRAPHIC_DATA] Helm 130 Core - Fox 34 SL Fa…" at bounding box center [760, 378] width 176 height 30
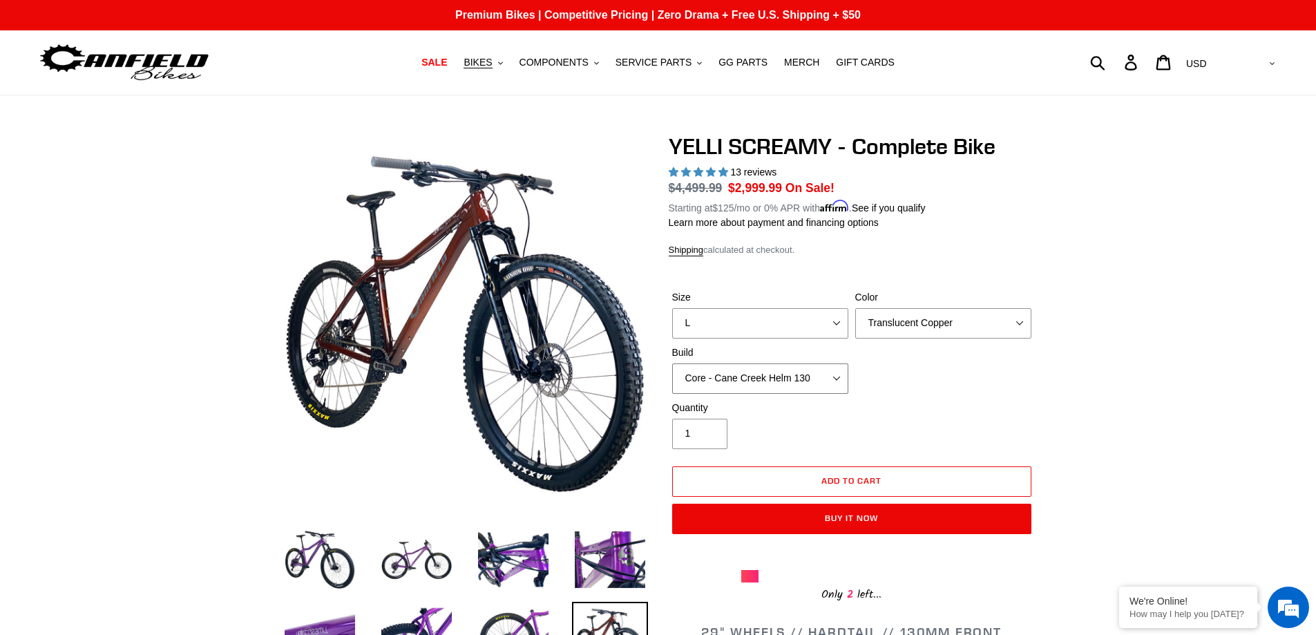
select select "Pro - Fox 34 SL Factory Grip X 130"
click at [672, 363] on select "Core - Cane Creek Helm 130 Pro - [GEOGRAPHIC_DATA] Helm 130 Core - Fox 34 SL Fa…" at bounding box center [760, 378] width 176 height 30
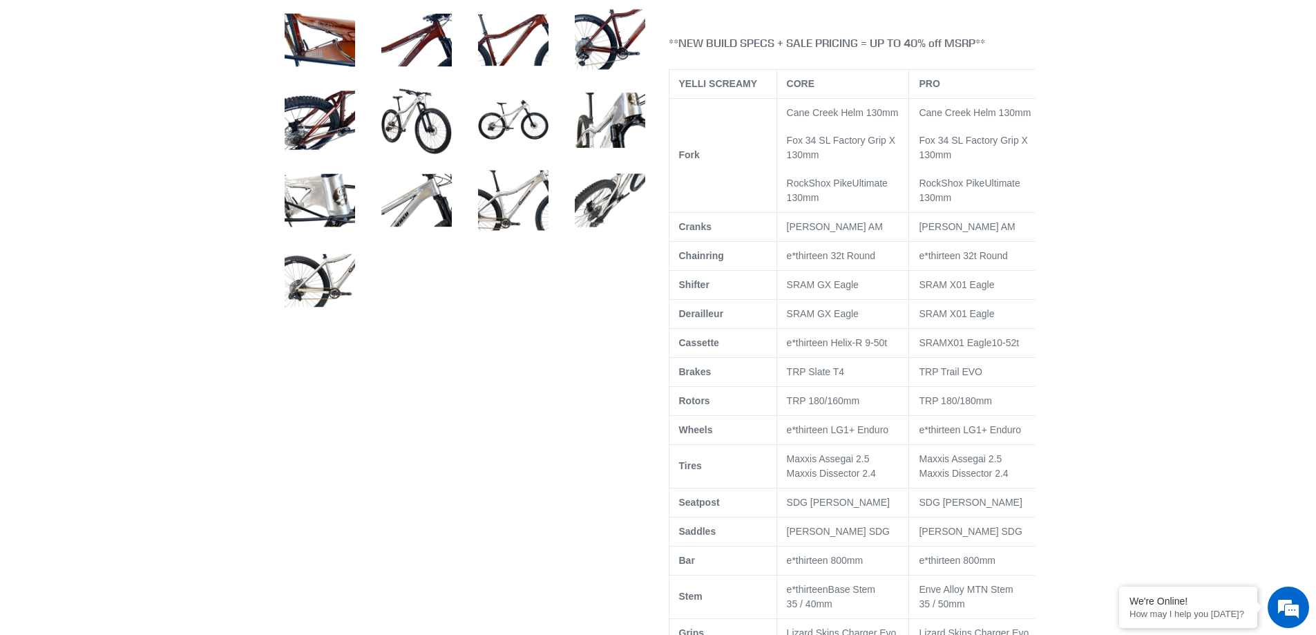
scroll to position [415, 0]
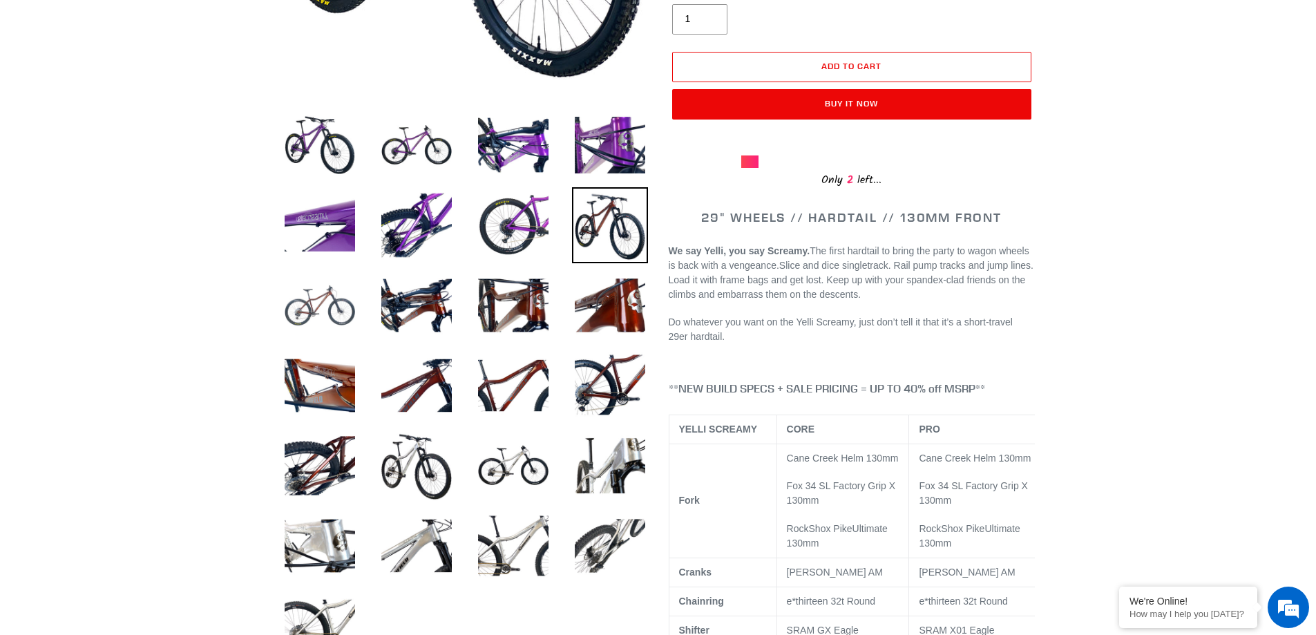
click at [320, 304] on img at bounding box center [320, 305] width 76 height 76
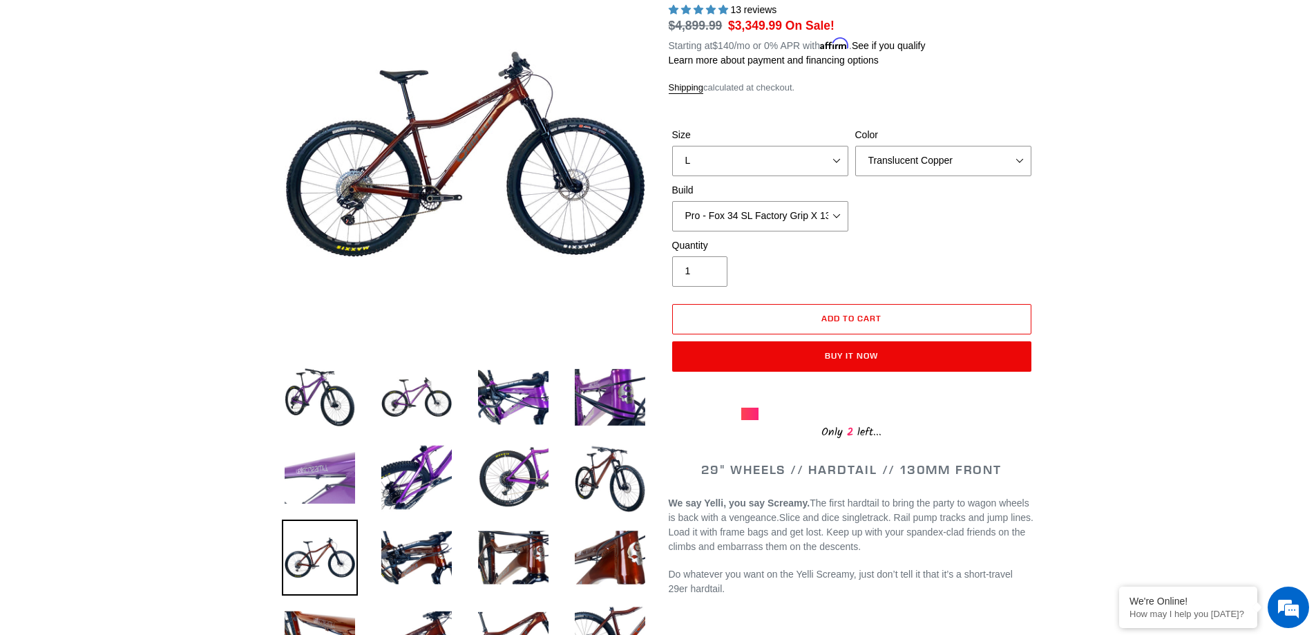
scroll to position [138, 0]
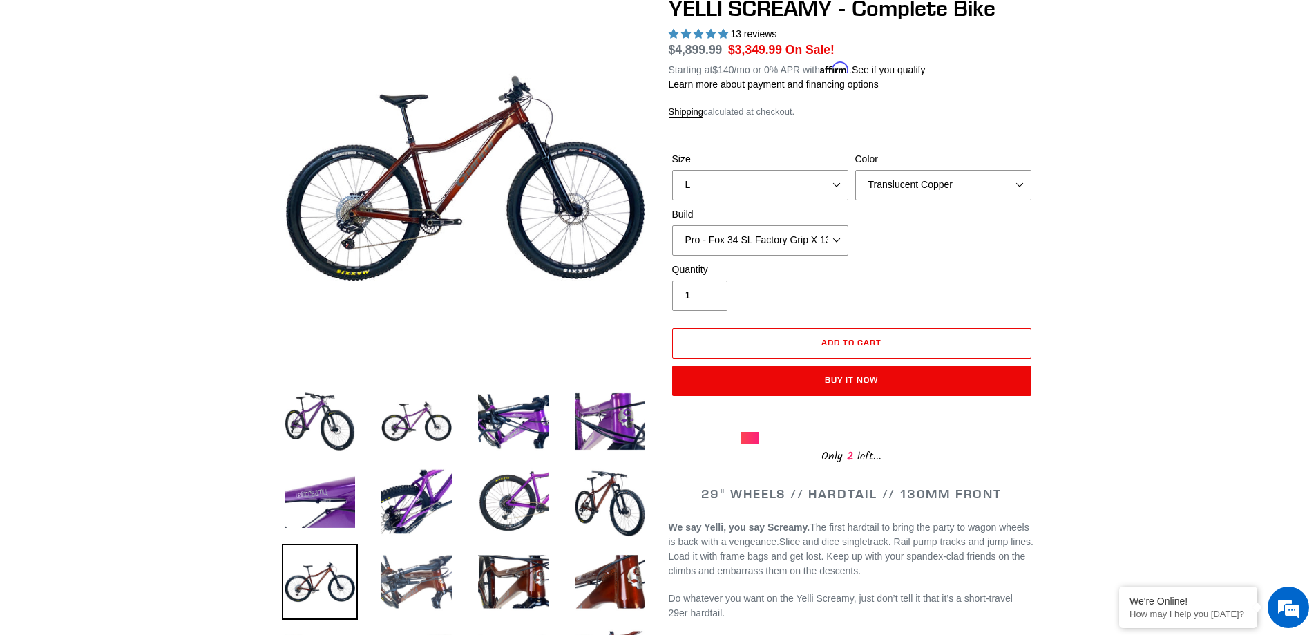
click at [438, 592] on img at bounding box center [417, 582] width 76 height 76
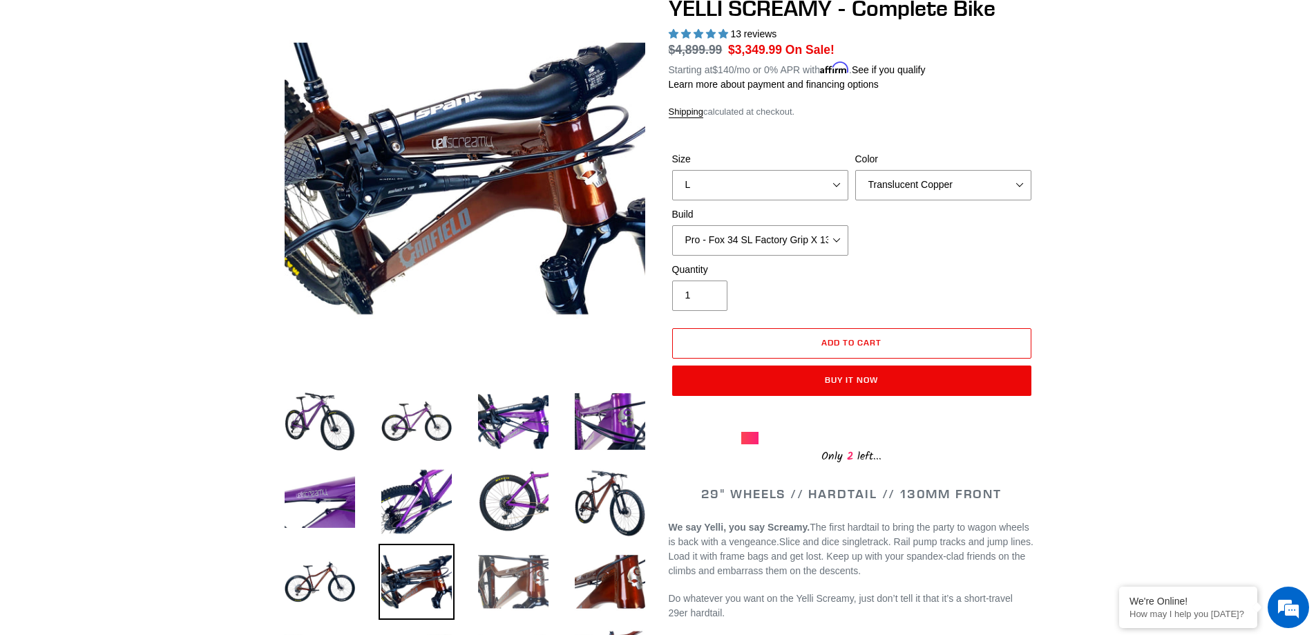
click at [498, 583] on img at bounding box center [513, 582] width 76 height 76
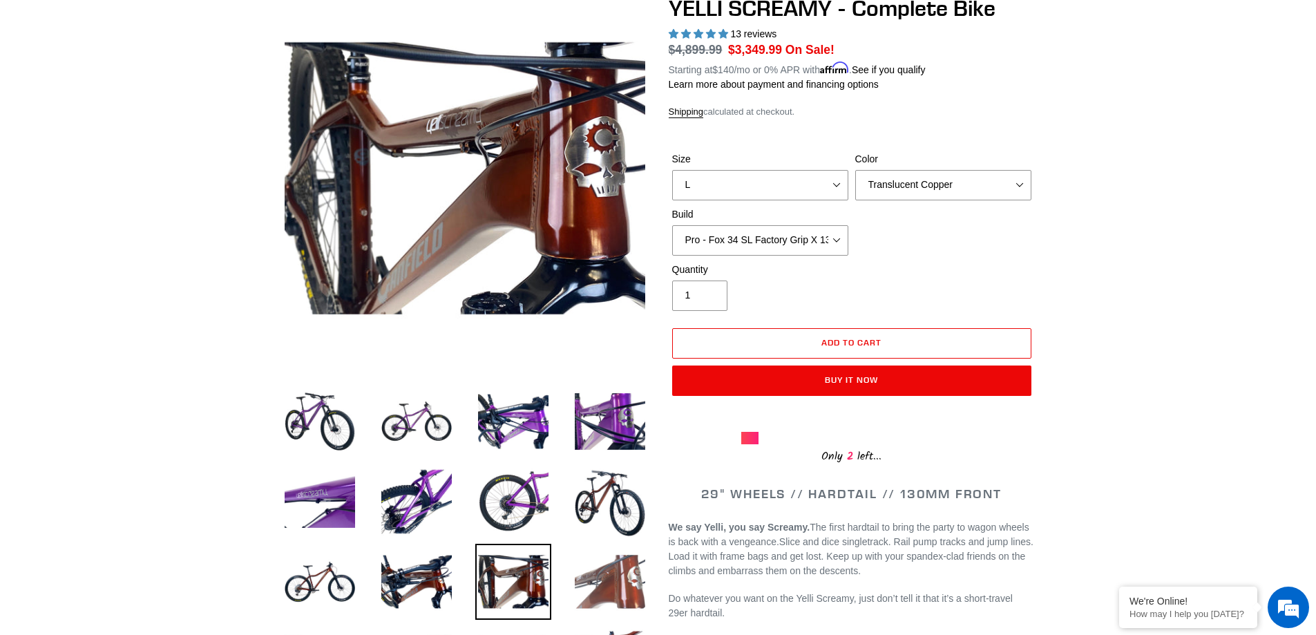
click at [606, 587] on img at bounding box center [610, 582] width 76 height 76
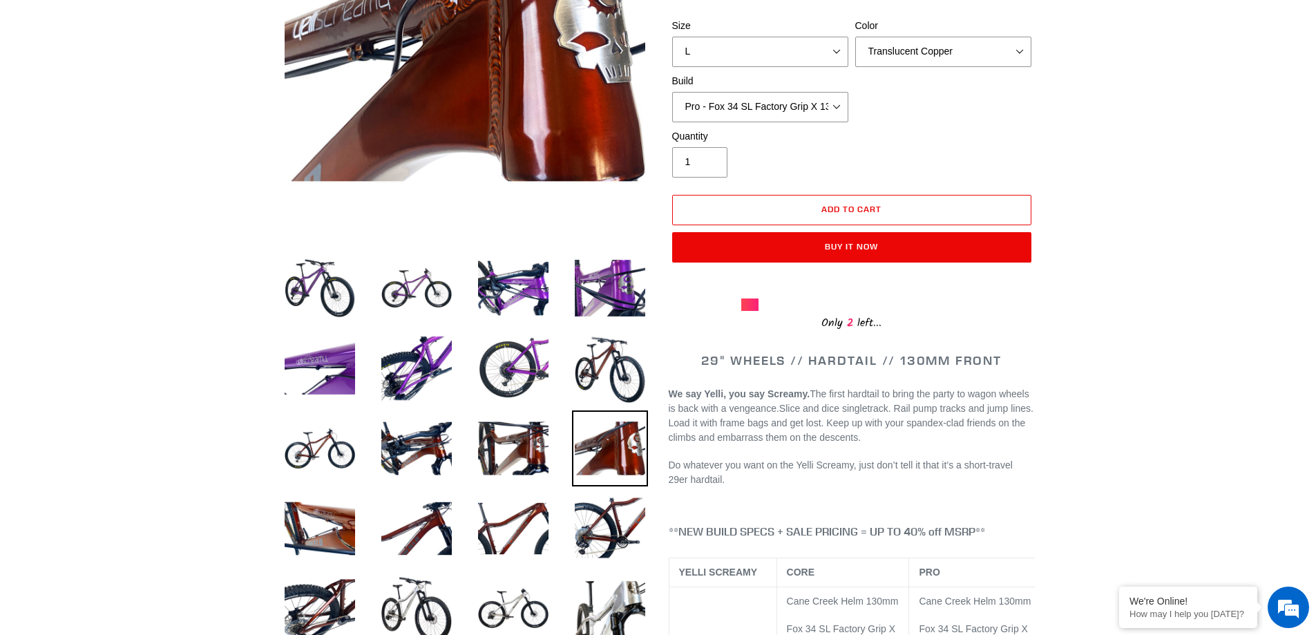
scroll to position [276, 0]
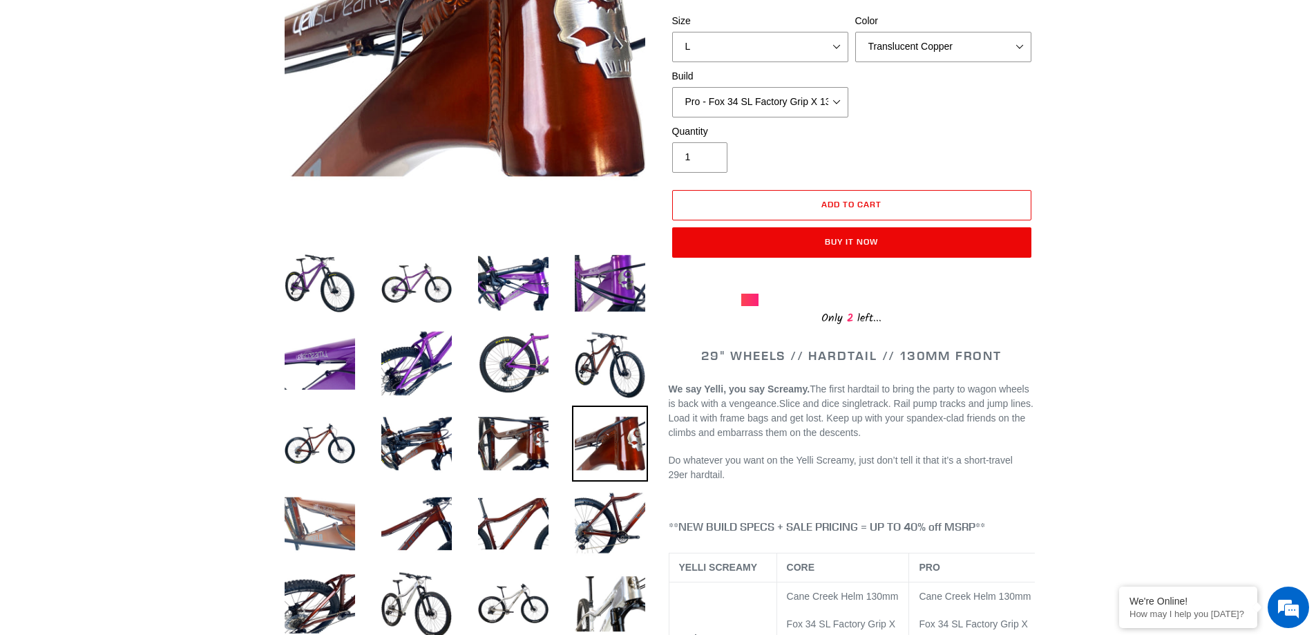
click at [346, 527] on img at bounding box center [320, 524] width 76 height 76
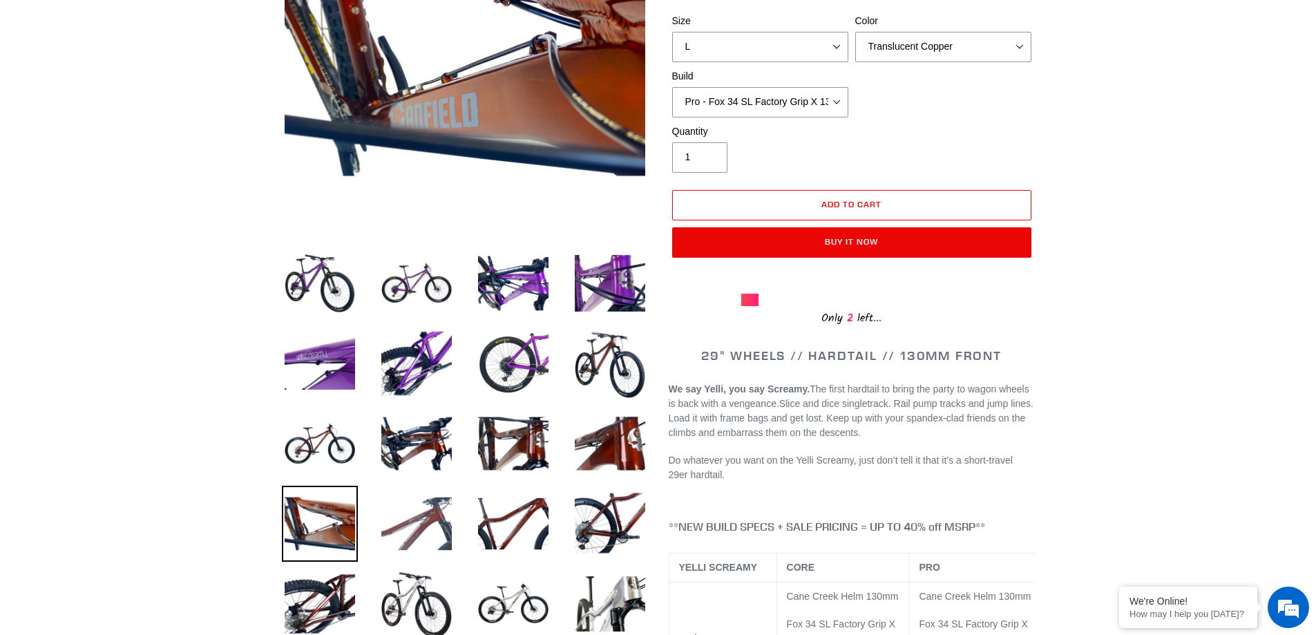
click at [414, 530] on img at bounding box center [417, 524] width 76 height 76
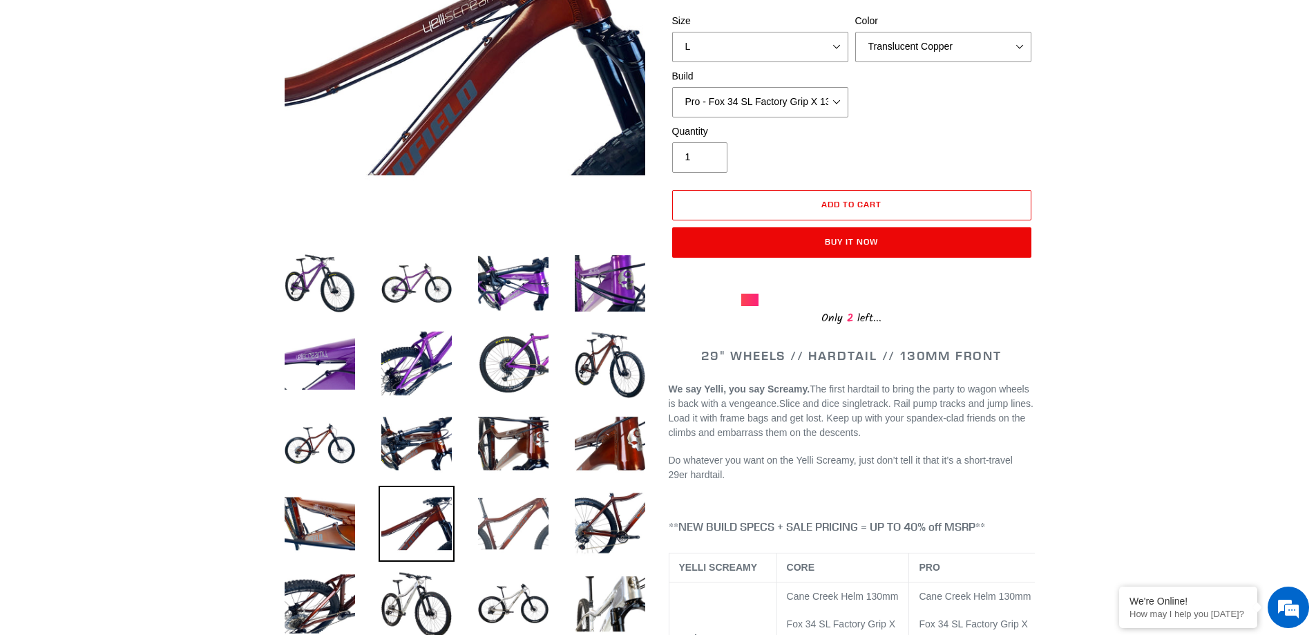
click at [518, 545] on img at bounding box center [513, 524] width 76 height 76
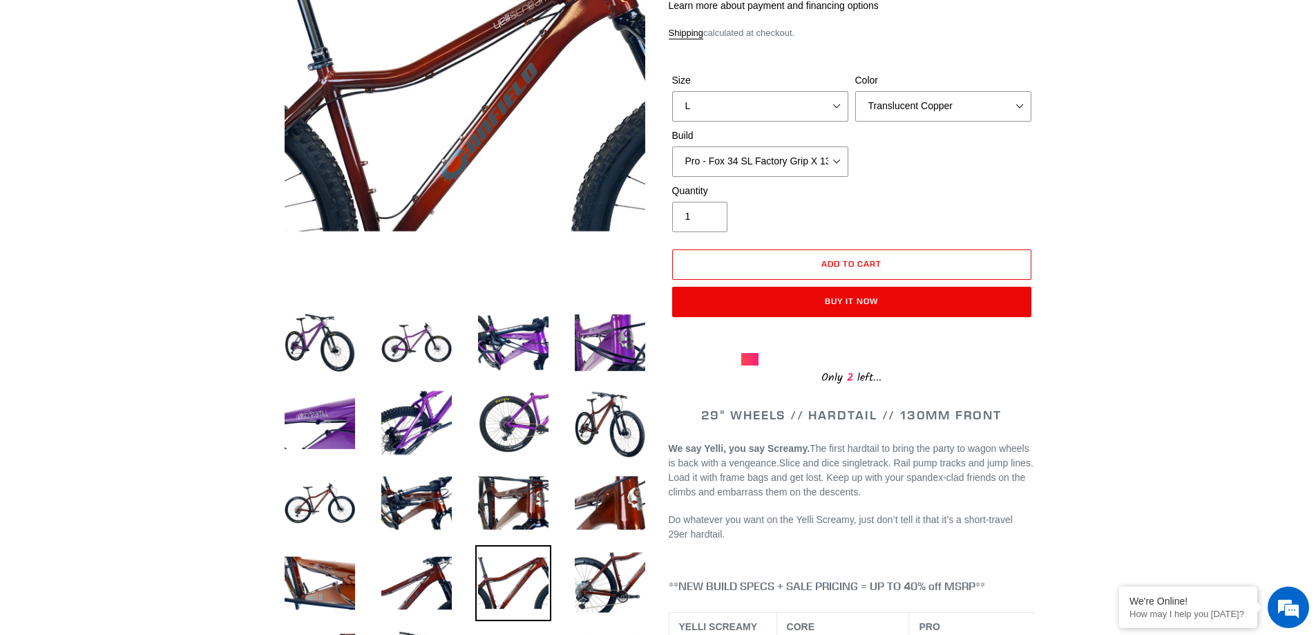
scroll to position [138, 0]
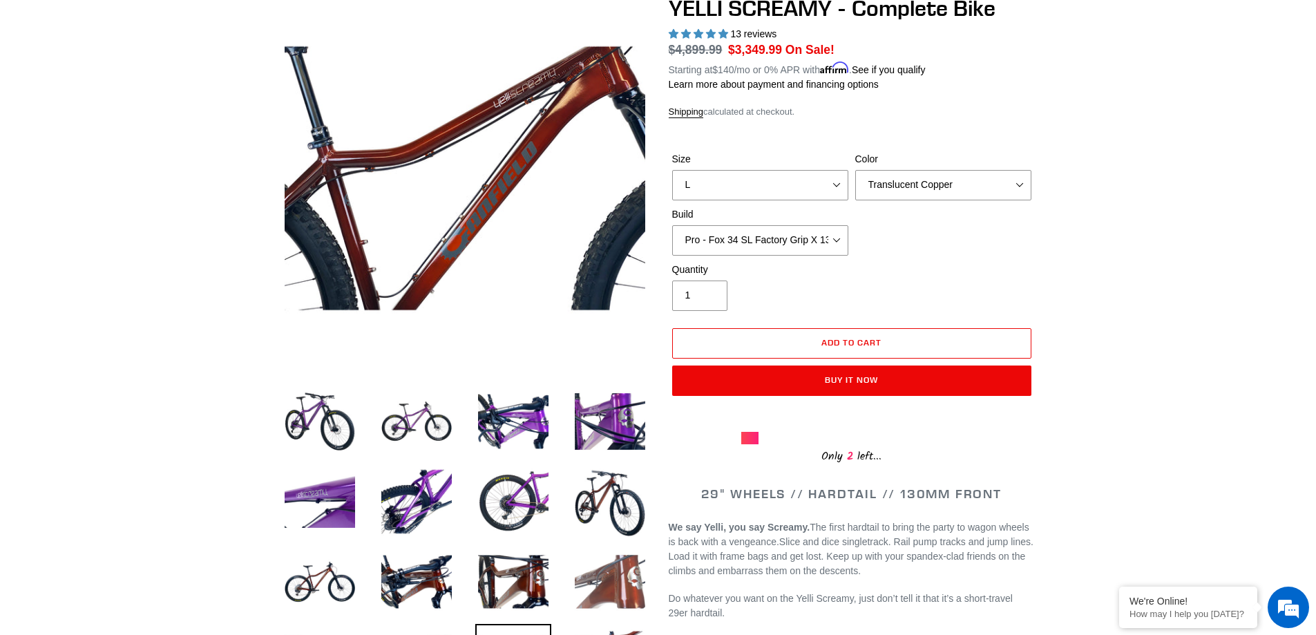
click at [589, 585] on img at bounding box center [610, 582] width 76 height 76
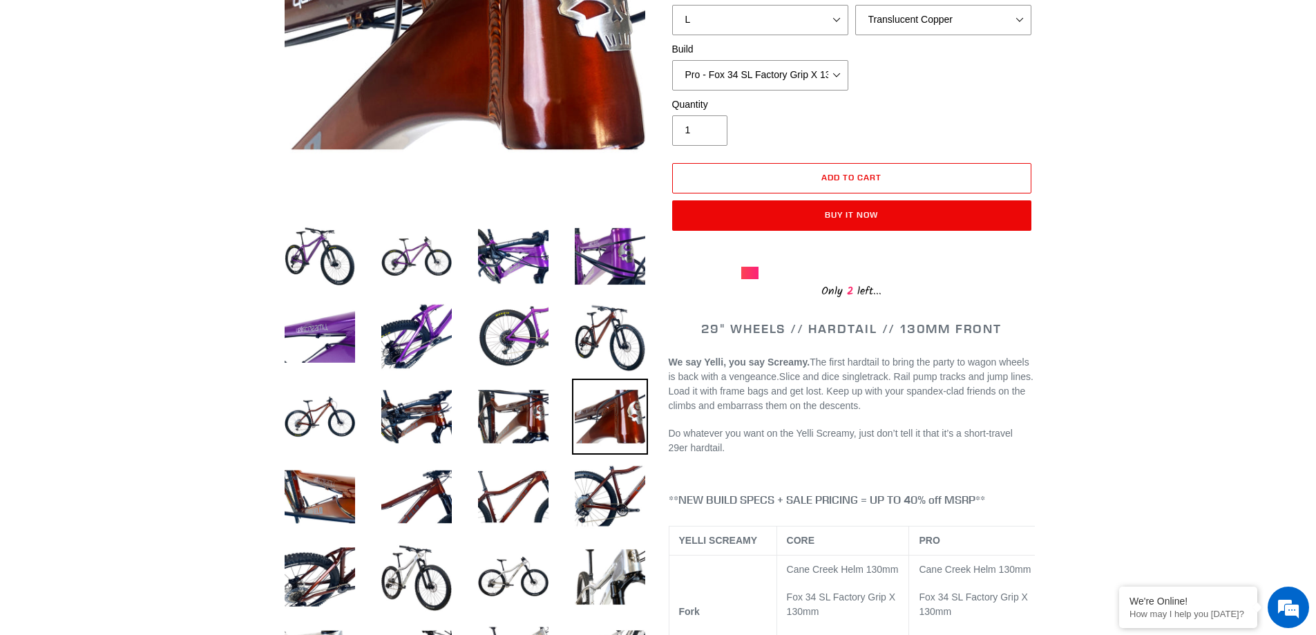
scroll to position [345, 0]
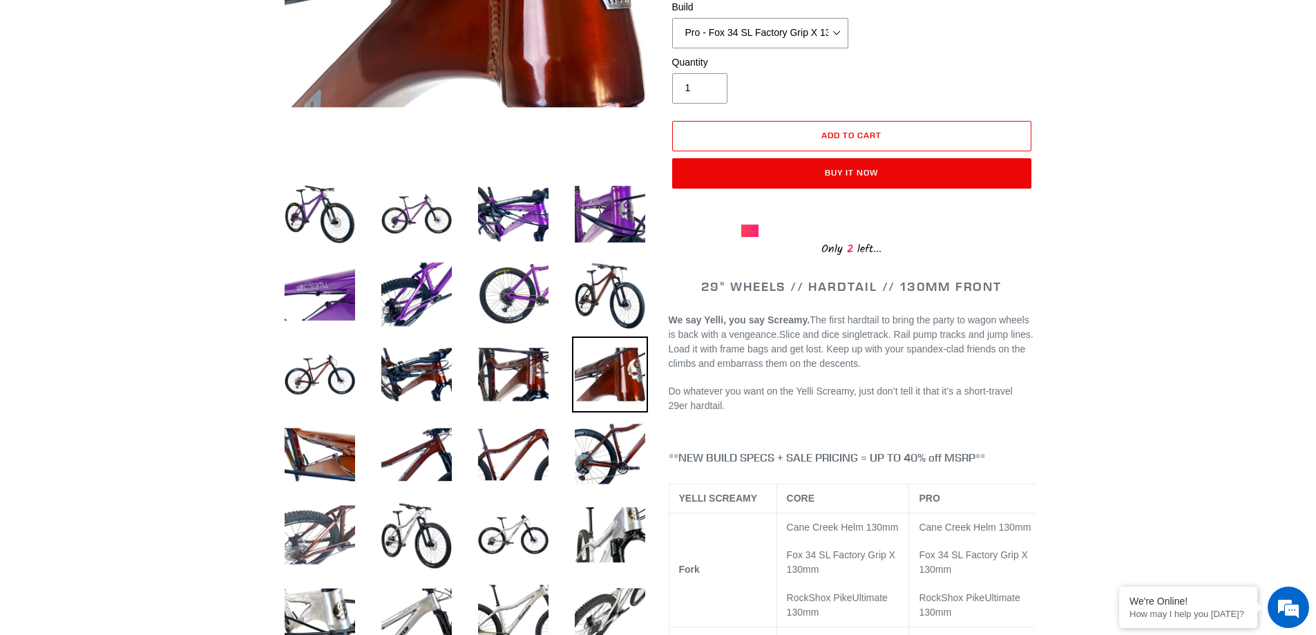
click at [323, 525] on img at bounding box center [320, 535] width 76 height 76
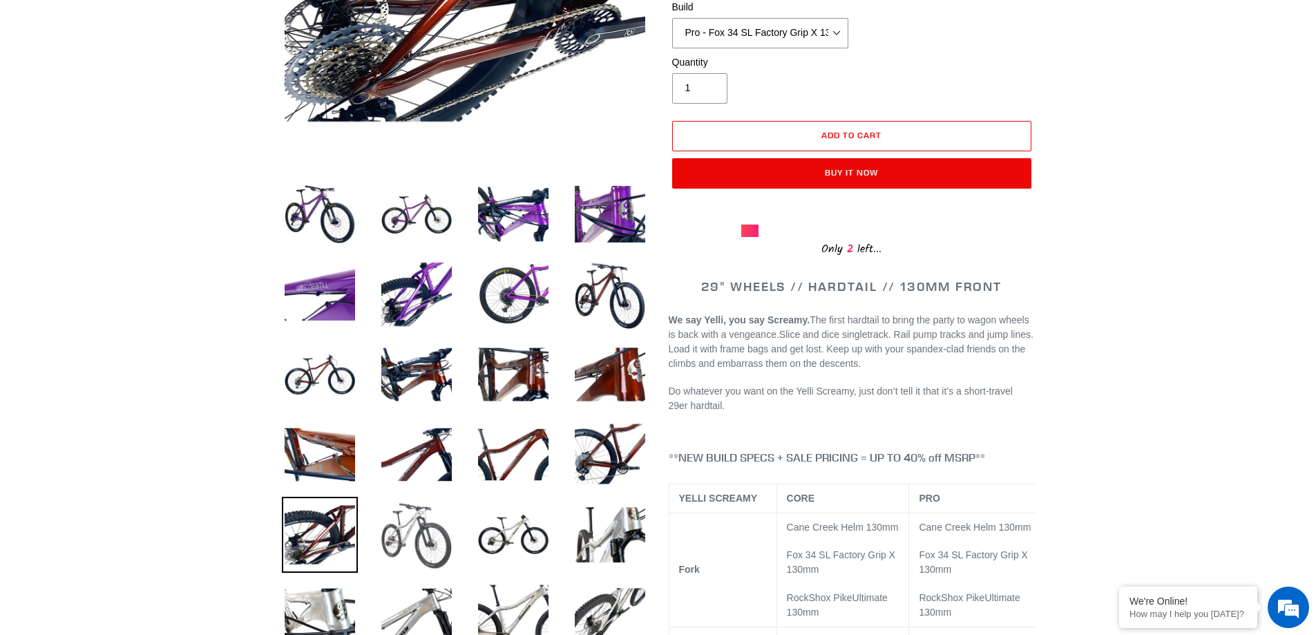
click at [429, 529] on img at bounding box center [417, 535] width 76 height 76
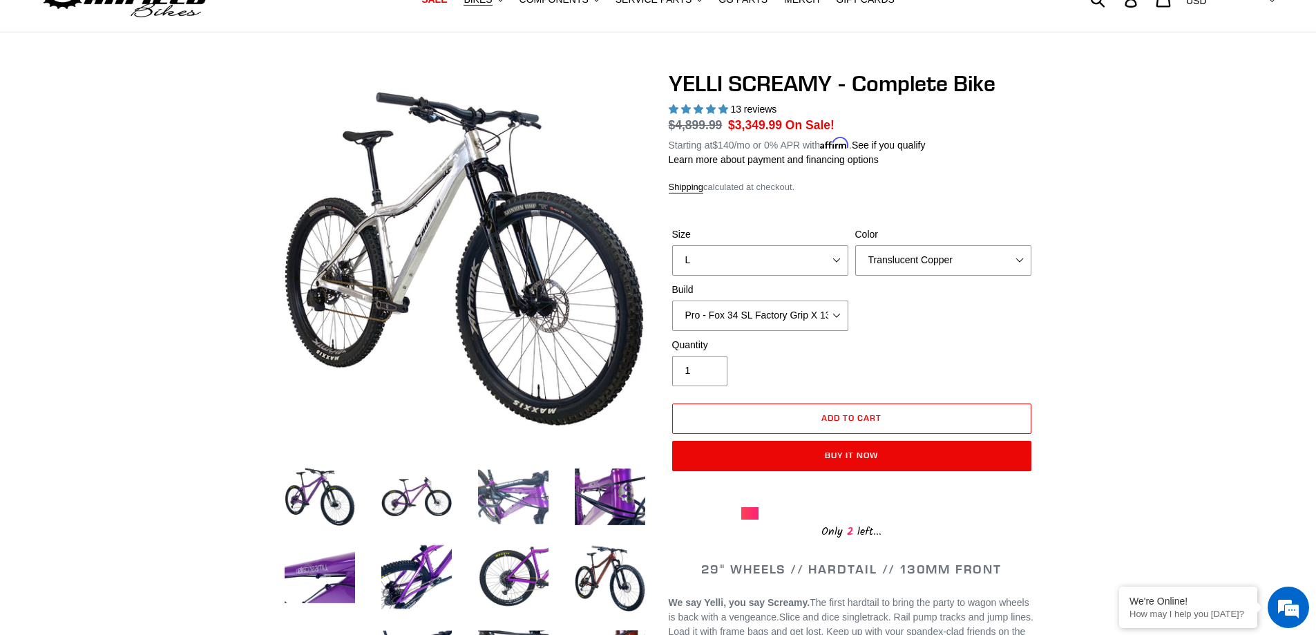
scroll to position [0, 0]
